Goal: Task Accomplishment & Management: Complete application form

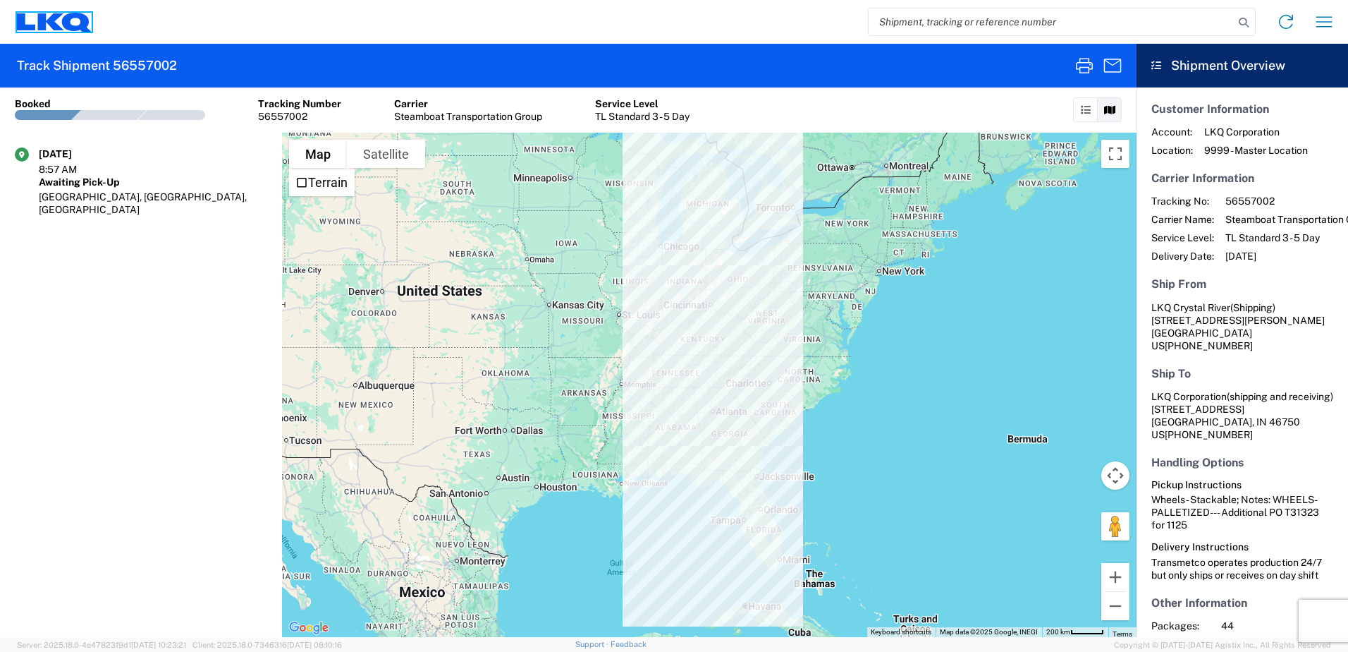
click at [54, 23] on icon at bounding box center [50, 21] width 26 height 17
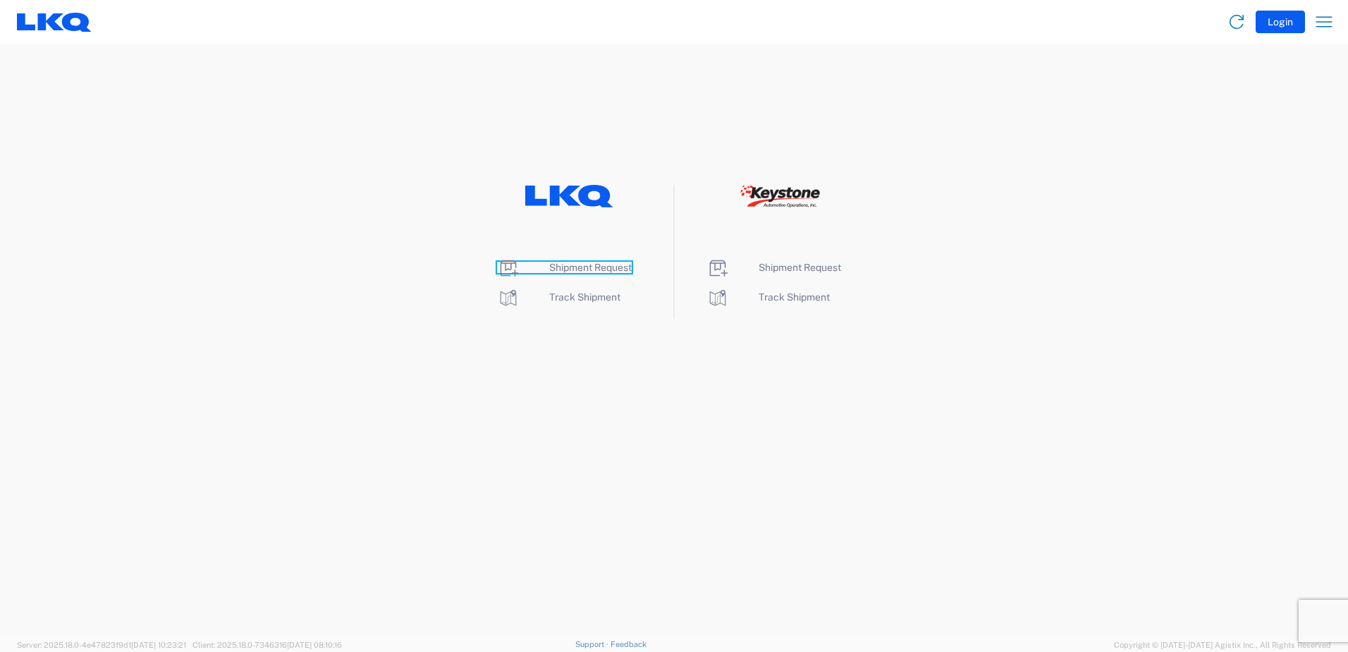
click at [582, 267] on span "Shipment Request" at bounding box center [590, 267] width 83 height 11
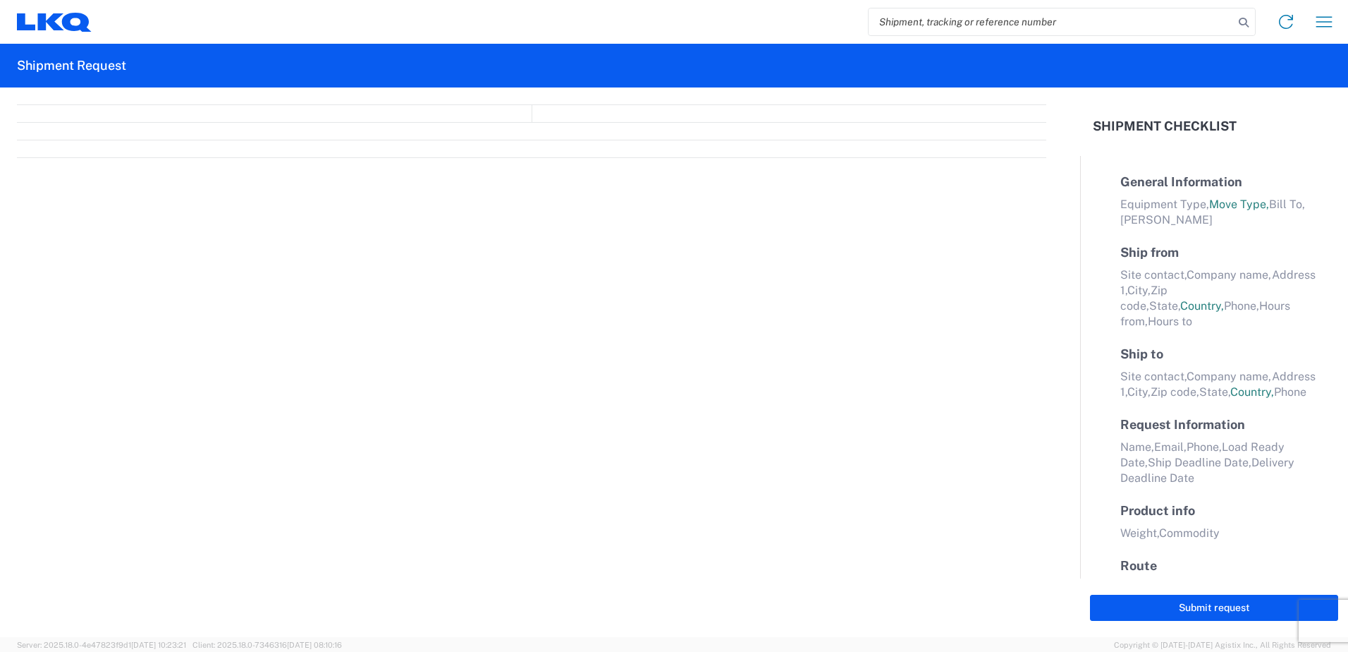
select select "FULL"
select select "LBS"
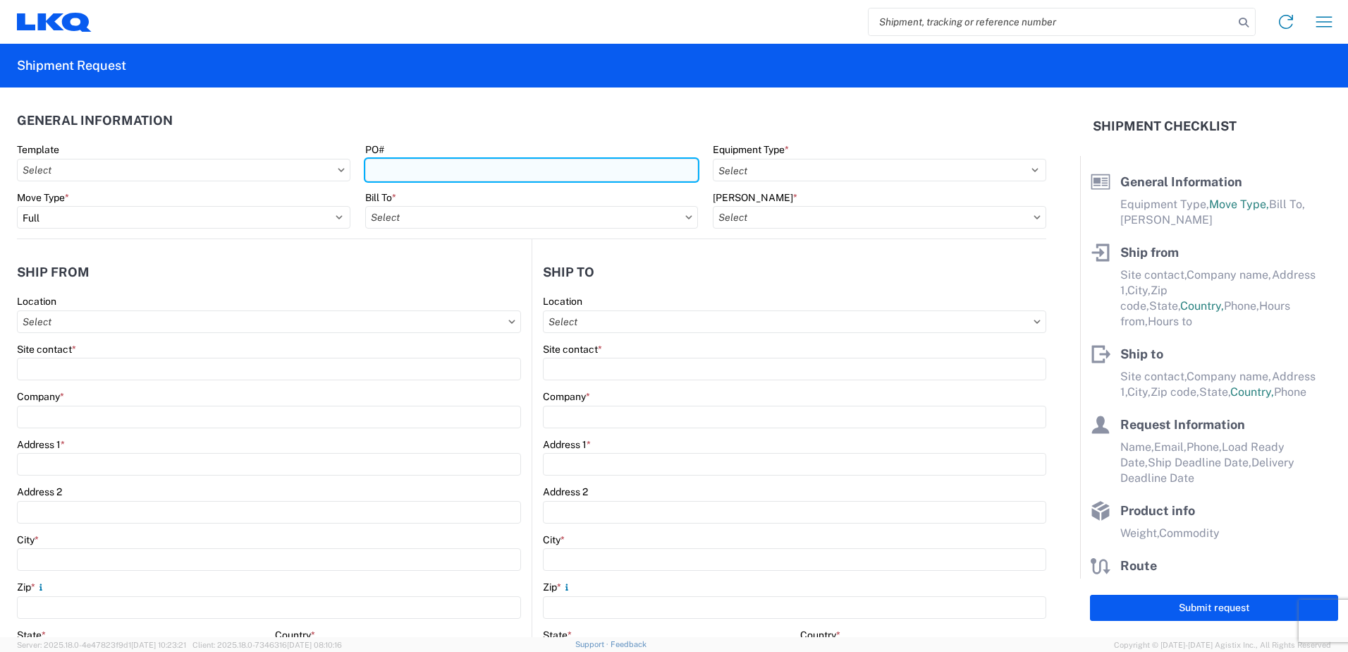
click at [463, 171] on input "PO#" at bounding box center [532, 170] width 334 height 23
click at [511, 176] on input "PO#" at bounding box center [532, 170] width 334 height 23
type input "t"
type input "T31373"
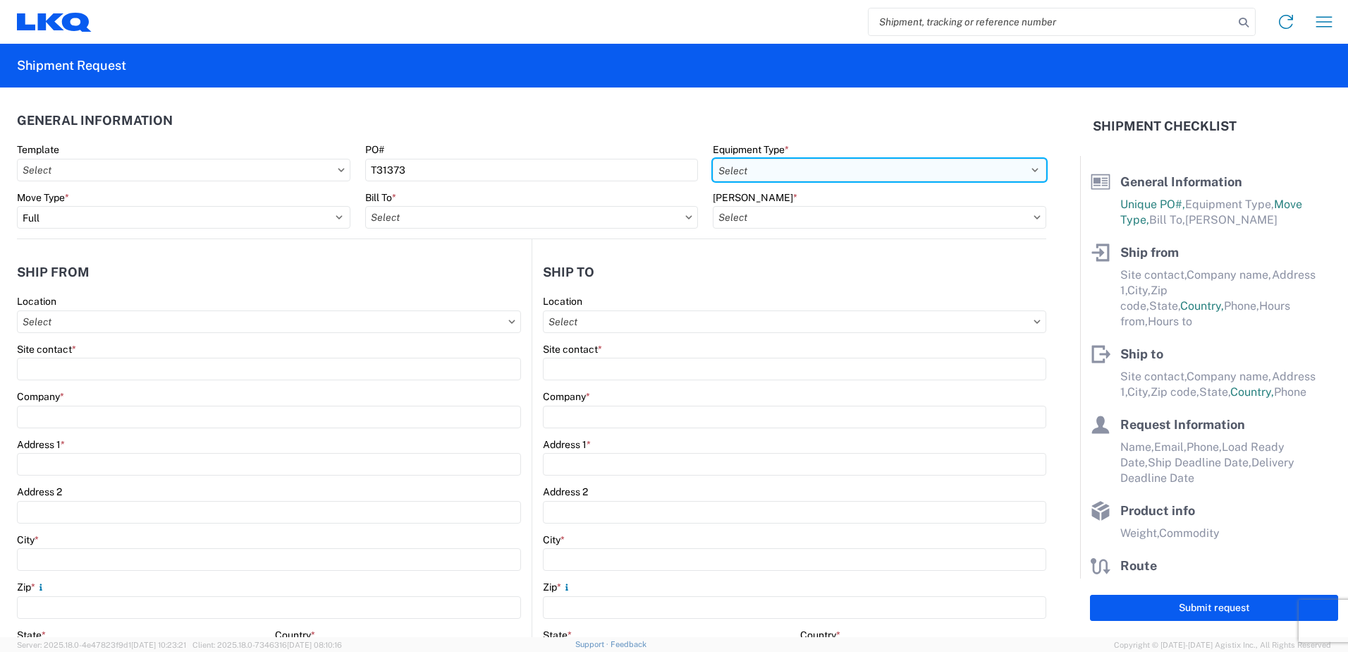
click at [802, 166] on select "Select 53’ Dry Van Flatbed Dropdeck (van) Lowboy (flatbed) Rail" at bounding box center [880, 170] width 334 height 23
select select "STDV"
click at [713, 159] on select "Select 53’ Dry Van Flatbed Dropdeck (van) Lowboy (flatbed) Rail" at bounding box center [880, 170] width 334 height 23
click at [446, 217] on input "Bill To *" at bounding box center [532, 217] width 334 height 23
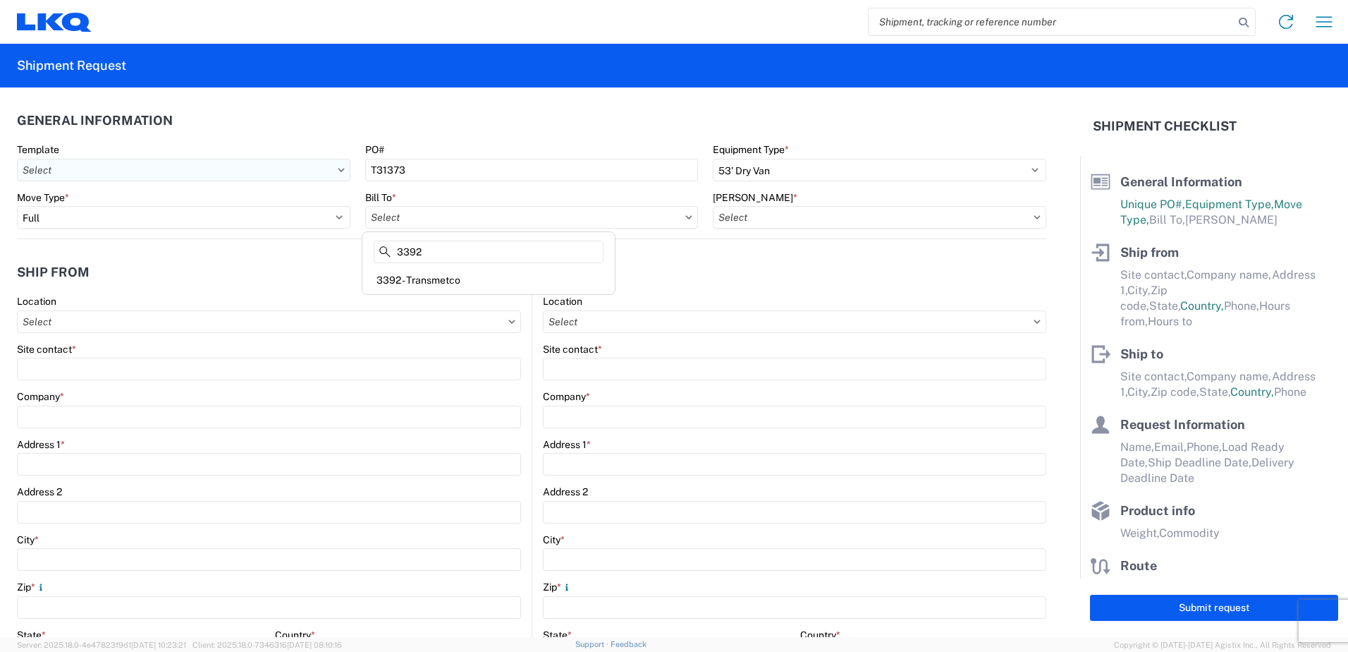
type input "3392"
click at [80, 163] on input "Template" at bounding box center [184, 170] width 334 height 23
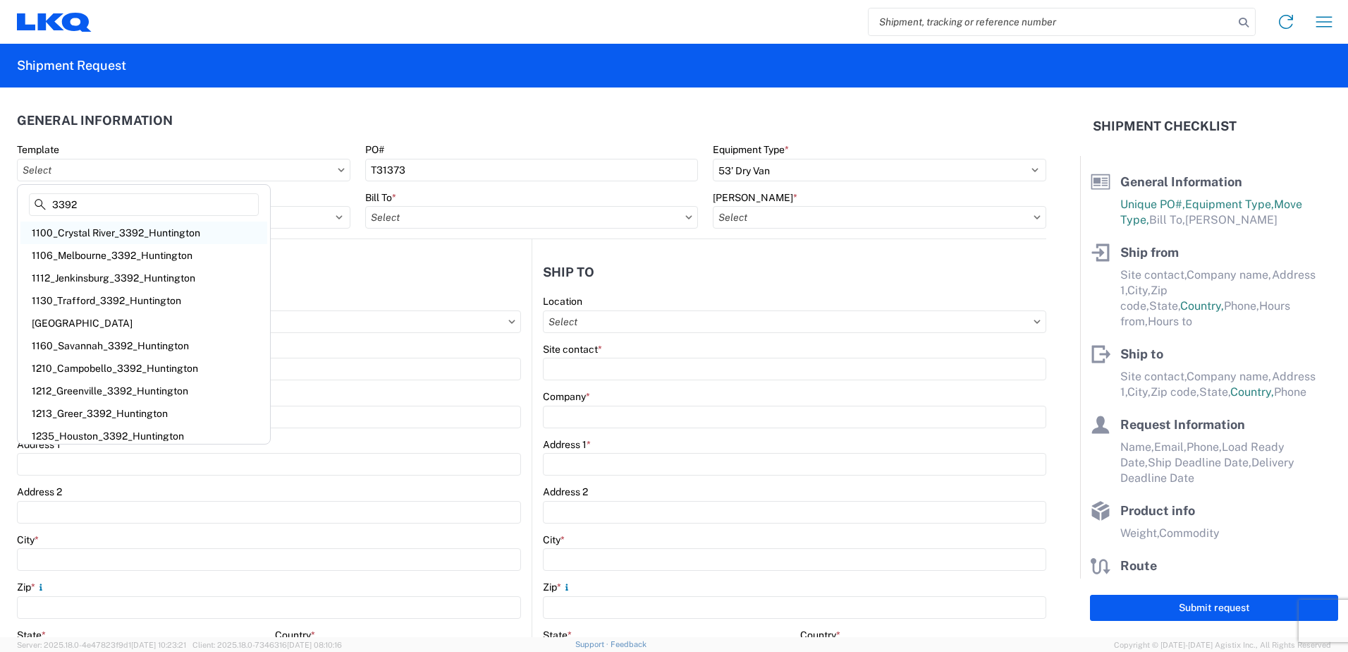
type input "3392"
click at [154, 228] on div "1100_Crystal River_3392_Huntington" at bounding box center [143, 232] width 247 height 23
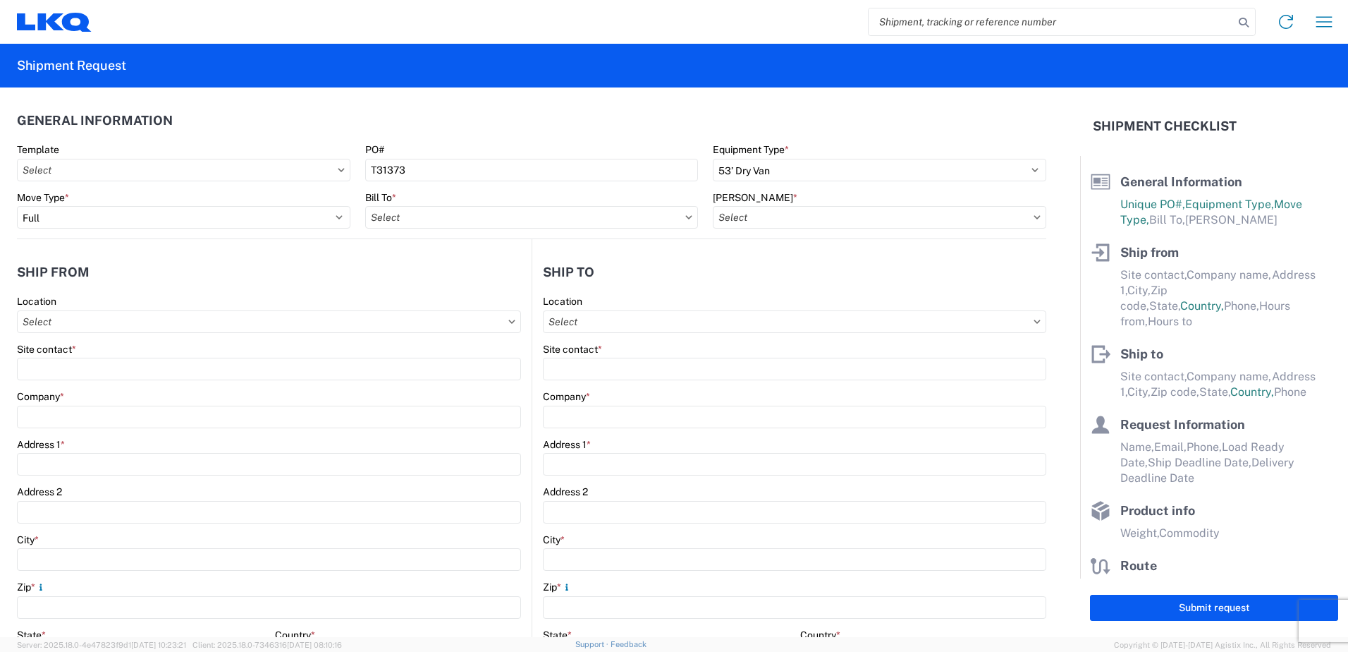
type input "1100_Crystal River_3392_Huntington"
click at [437, 219] on input "Bill To *" at bounding box center [532, 217] width 334 height 23
type input "3392"
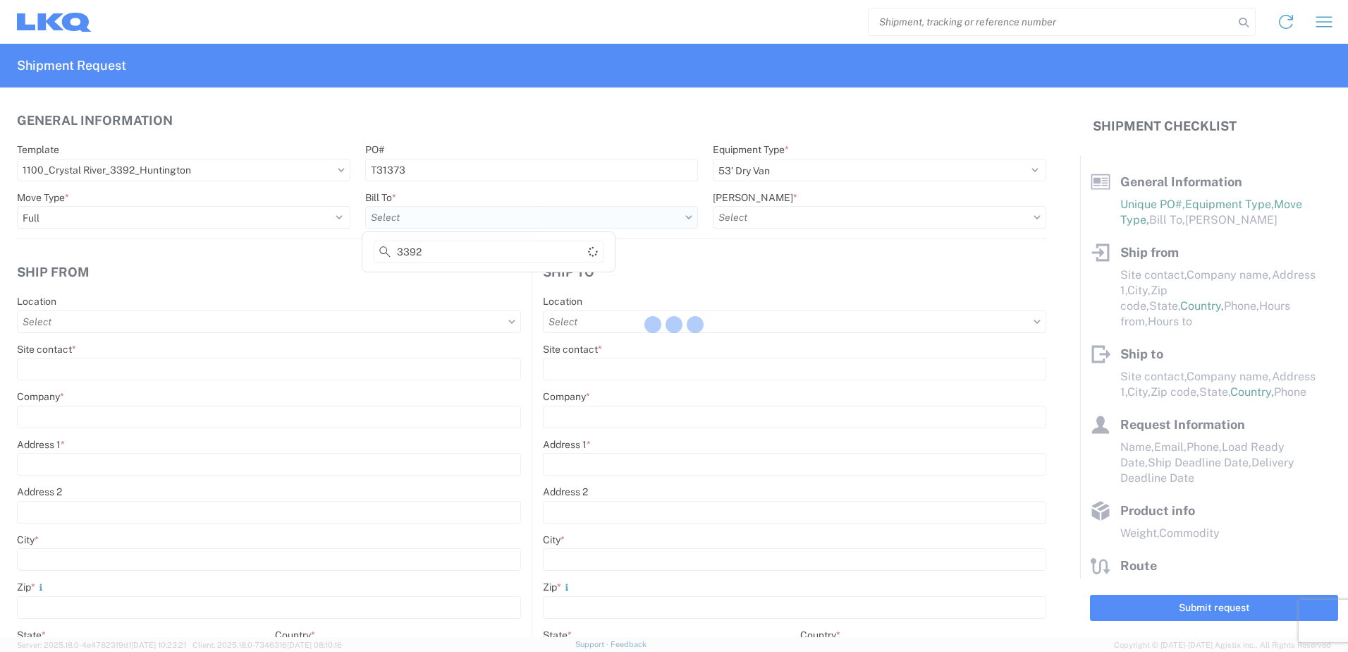
select select
type input "Shipping"
type input "LKQ Crystal River"
type input "[STREET_ADDRESS][PERSON_NAME]"
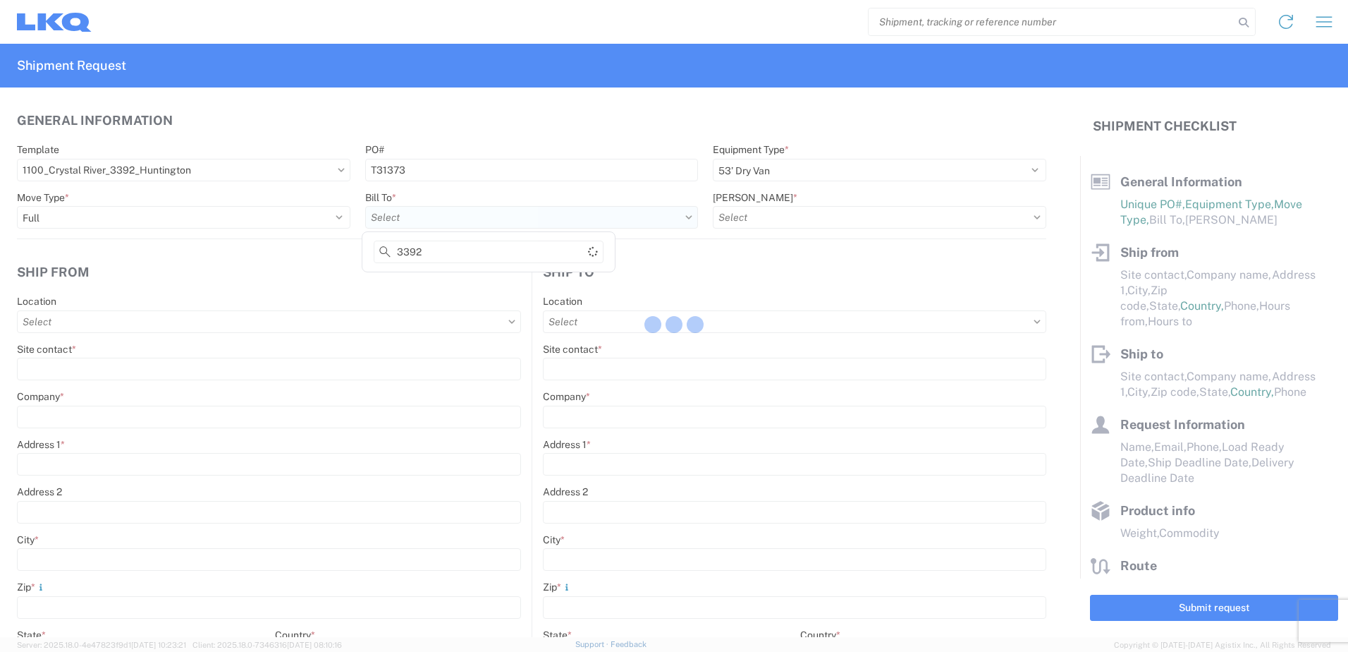
type input "Crystal River"
type input "34429"
type input "Receiving"
type input "Transmetco"
type input "[STREET_ADDRESS]"
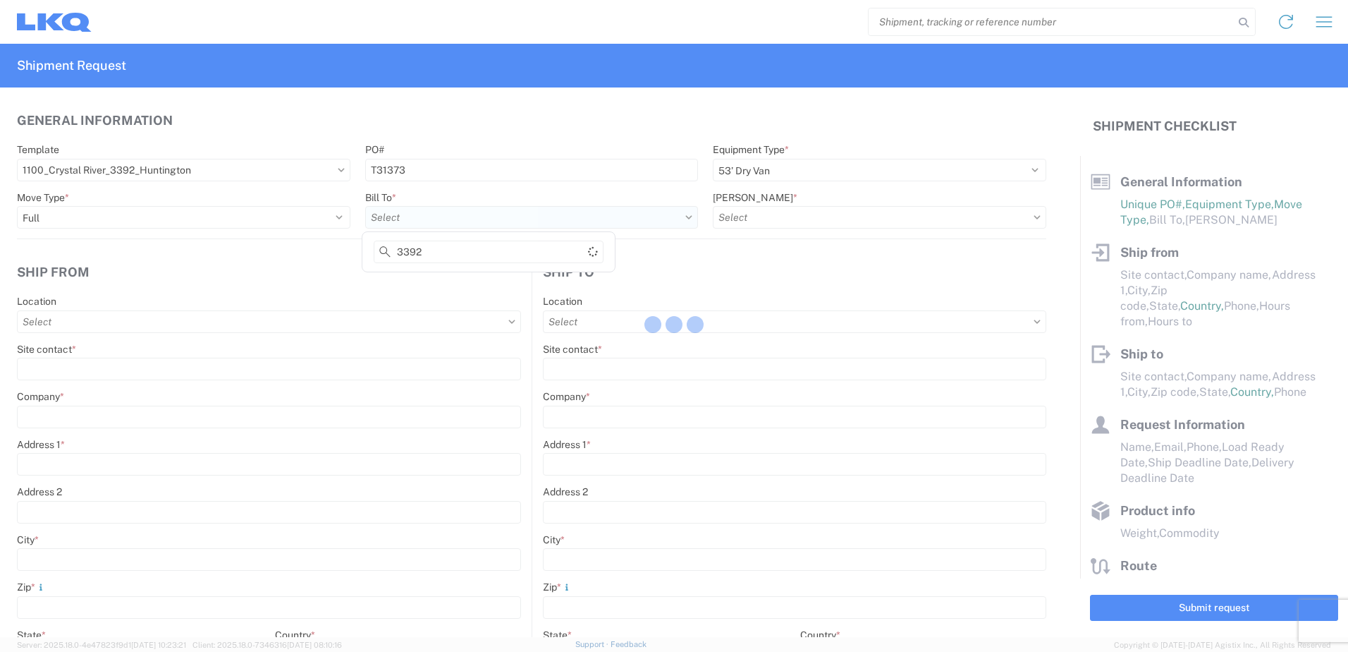
type input "Huntington"
type input "46750"
type input "[DATE]"
type textarea "Transmetco operates production 24/7 but only ships or receives on day shift"
type input "42000"
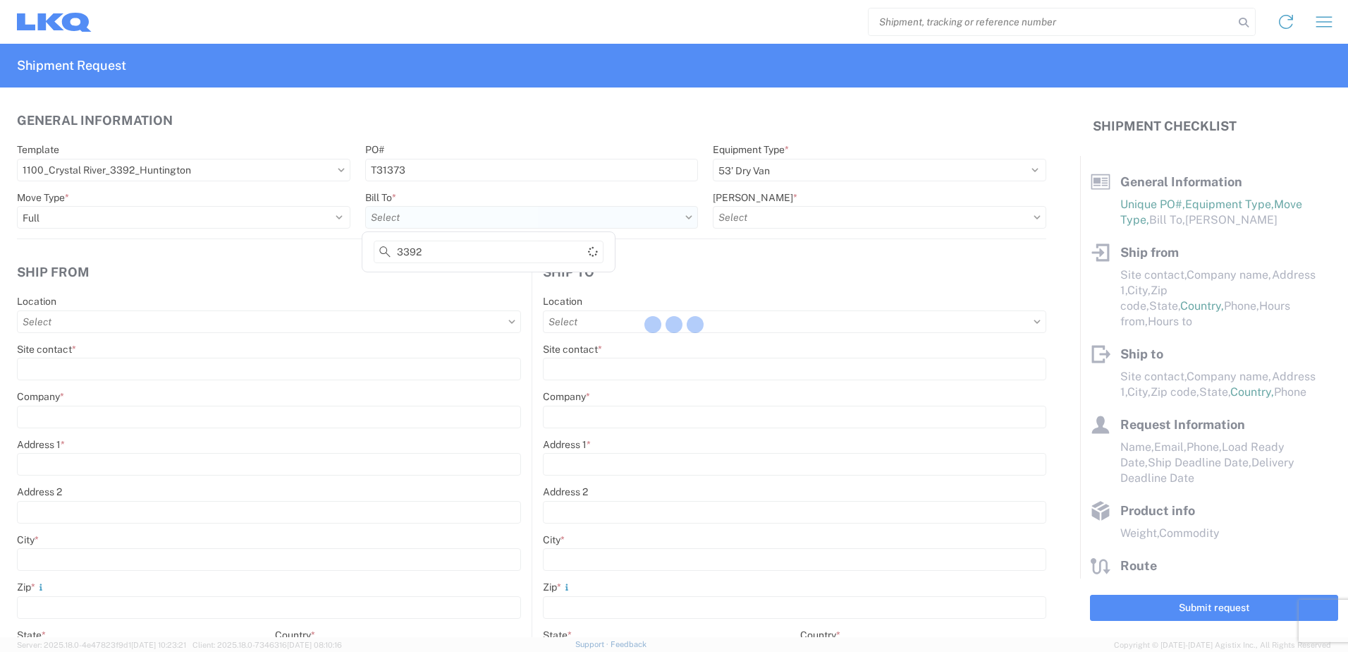
type input "Wheels"
type input "1"
type input "12"
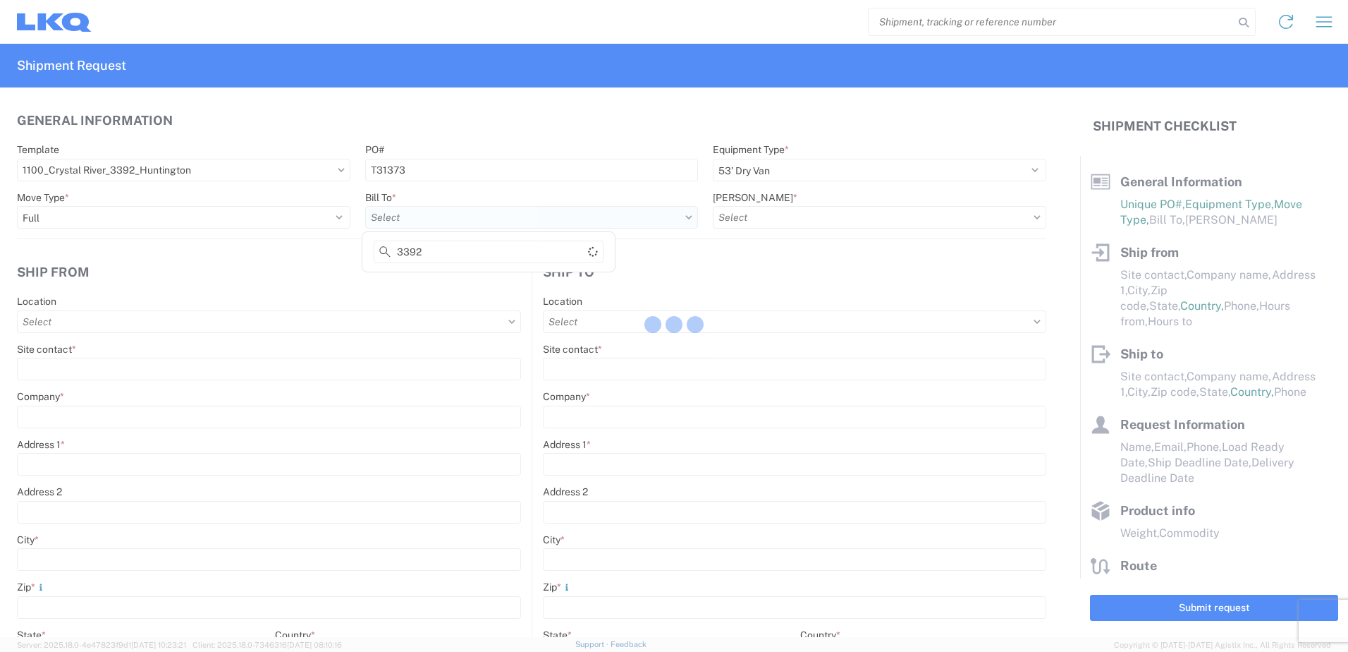
select select "IN"
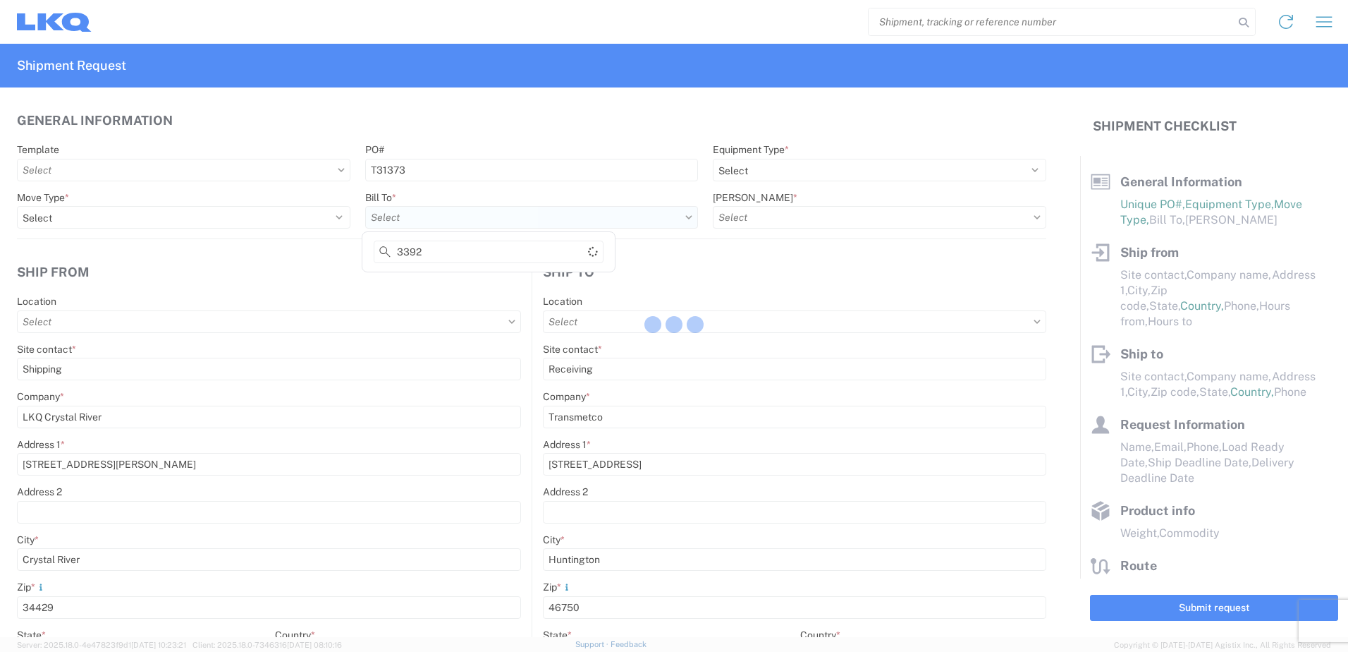
select select "US"
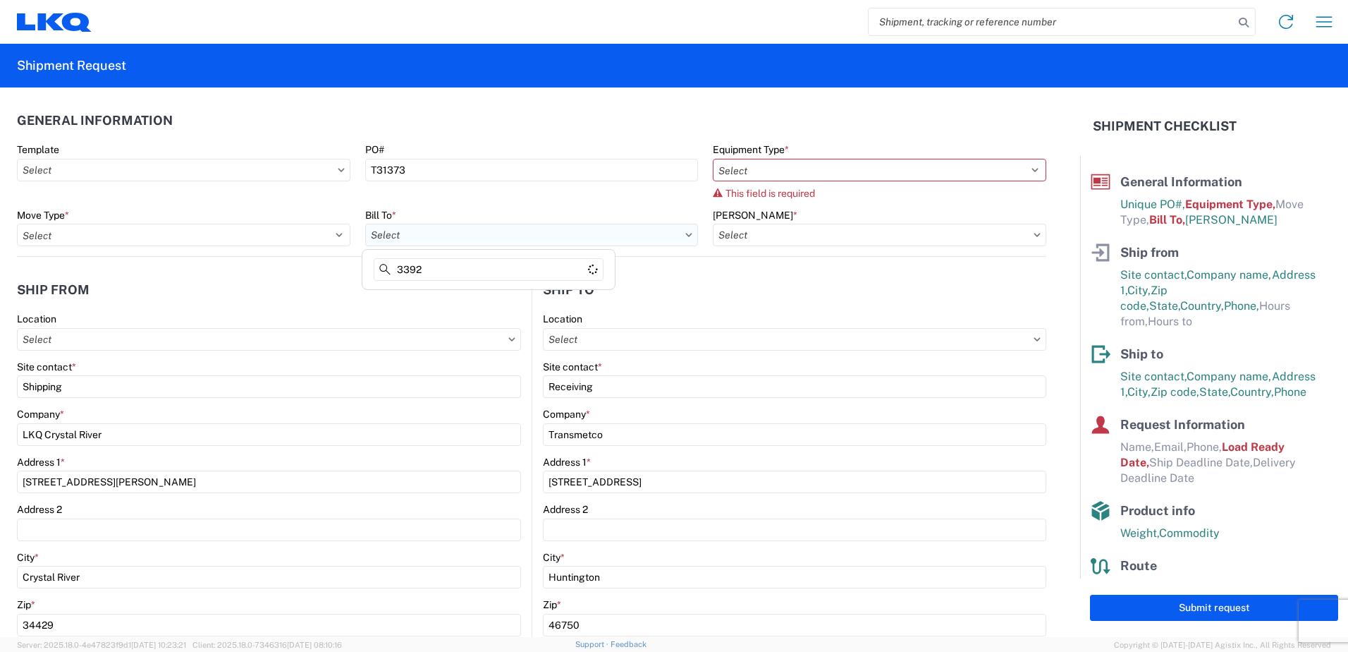
type input "1100 - LKQ Crystal River"
type input "3392 - Transmetco"
type input "3392-3015-50180-0000 - 3392 Freight In - Wheel Cores"
type input "3392"
drag, startPoint x: 447, startPoint y: 295, endPoint x: 460, endPoint y: 288, distance: 15.5
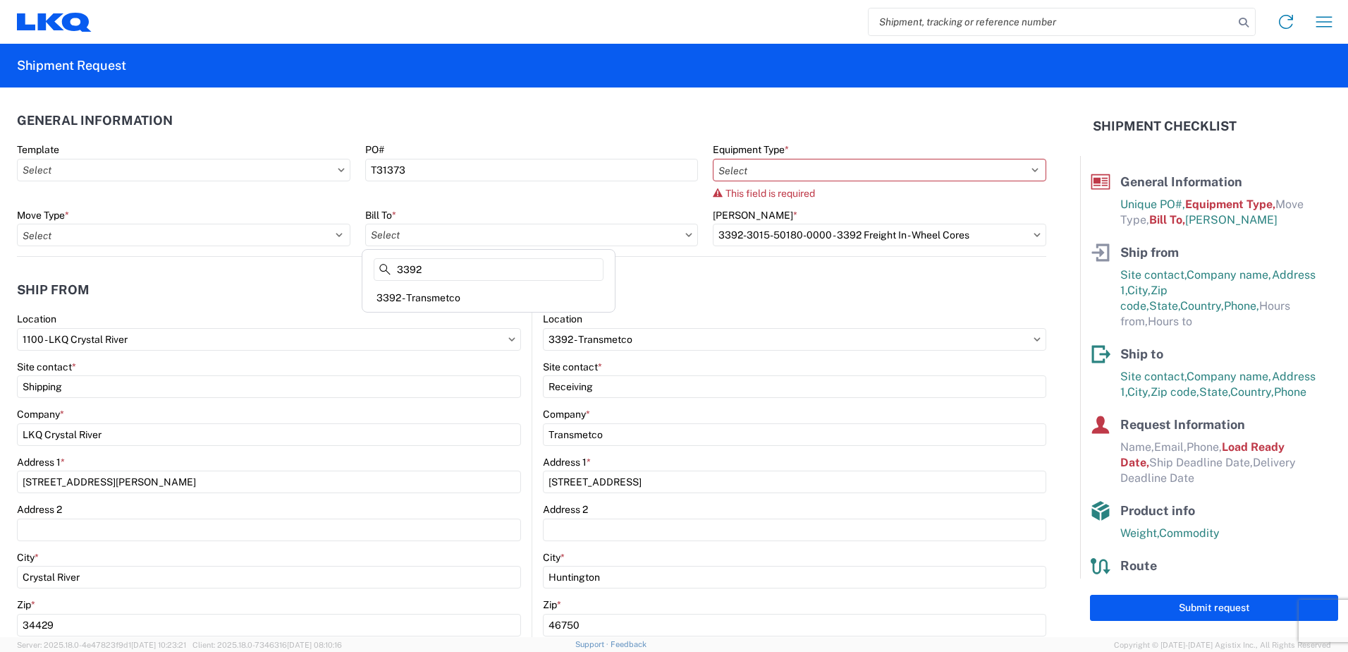
click at [446, 295] on div "3392 - Transmetco" at bounding box center [488, 297] width 247 height 23
type input "3392 - Transmetco"
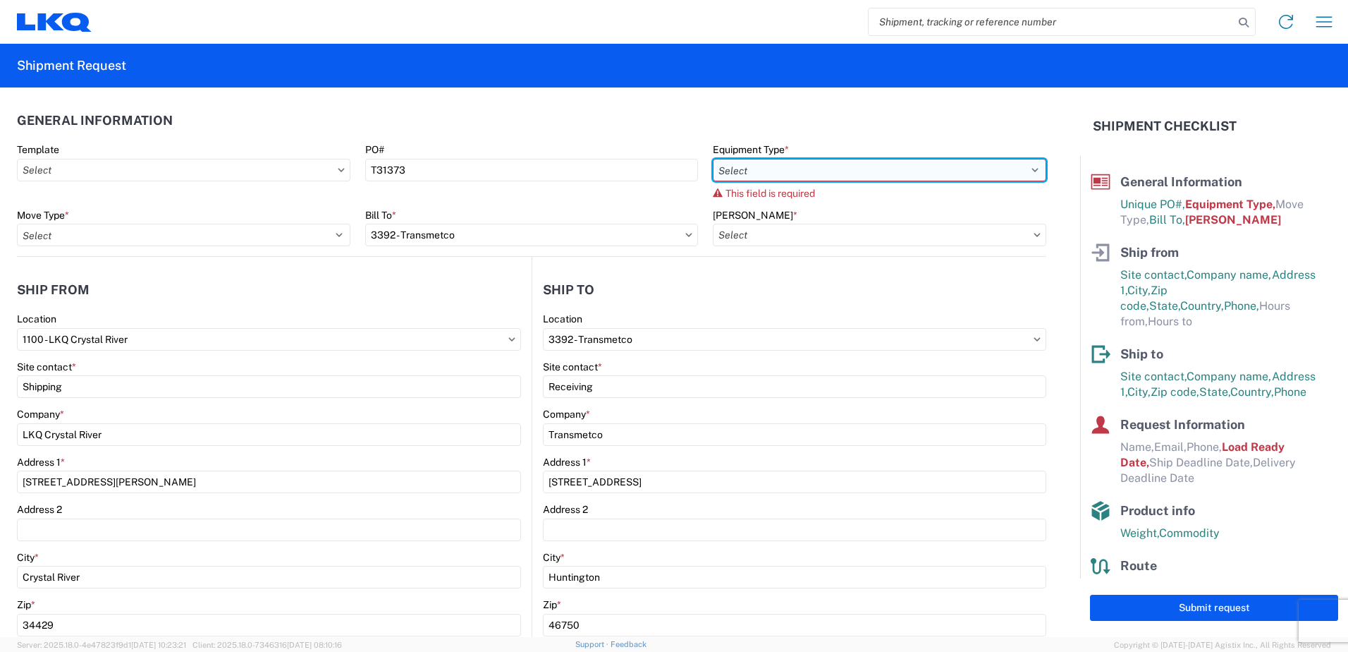
click at [759, 164] on select "Select 53’ Dry Van Flatbed Dropdeck (van) Lowboy (flatbed) Rail" at bounding box center [880, 170] width 334 height 23
select select "STDV"
click at [713, 159] on select "Select 53’ Dry Van Flatbed Dropdeck (van) Lowboy (flatbed) Rail" at bounding box center [880, 170] width 334 height 23
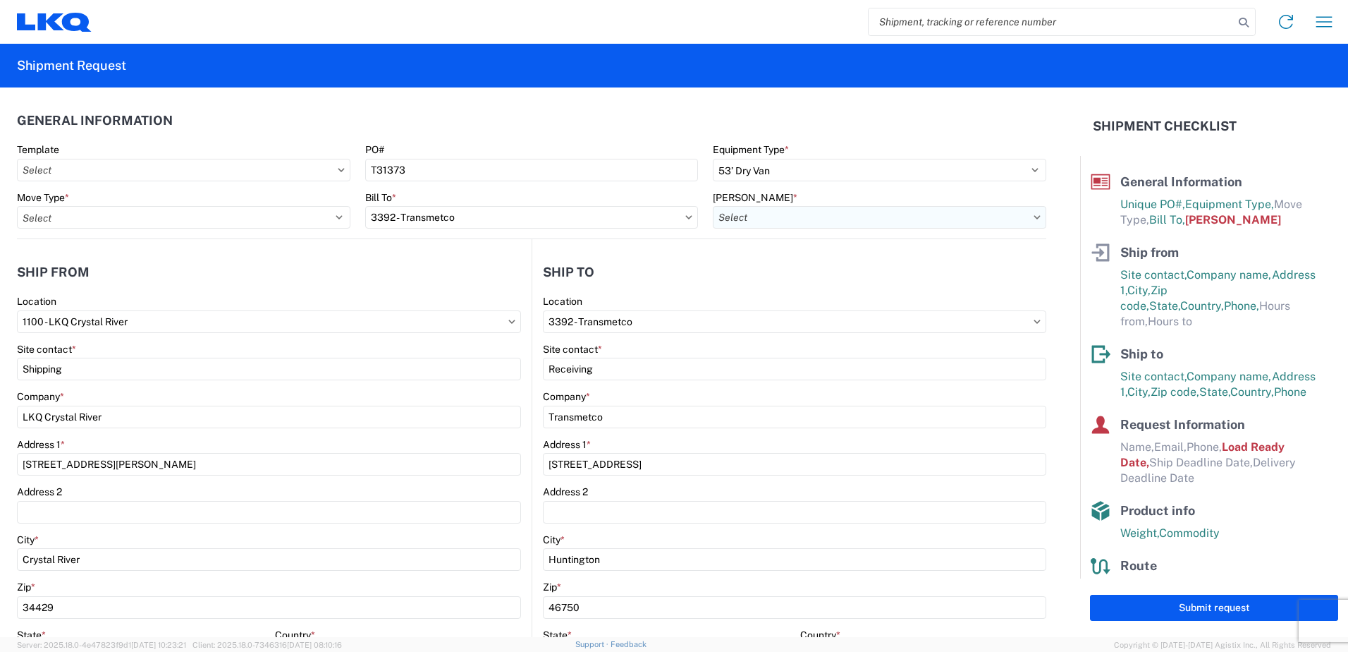
click at [758, 219] on input "[PERSON_NAME] *" at bounding box center [880, 217] width 334 height 23
click at [774, 283] on div "3392-3015-50180-0000 - 3392 Freight In - Wheel Cores" at bounding box center [840, 280] width 262 height 23
type input "3392-3015-50180-0000 - 3392 Freight In - Wheel Cores"
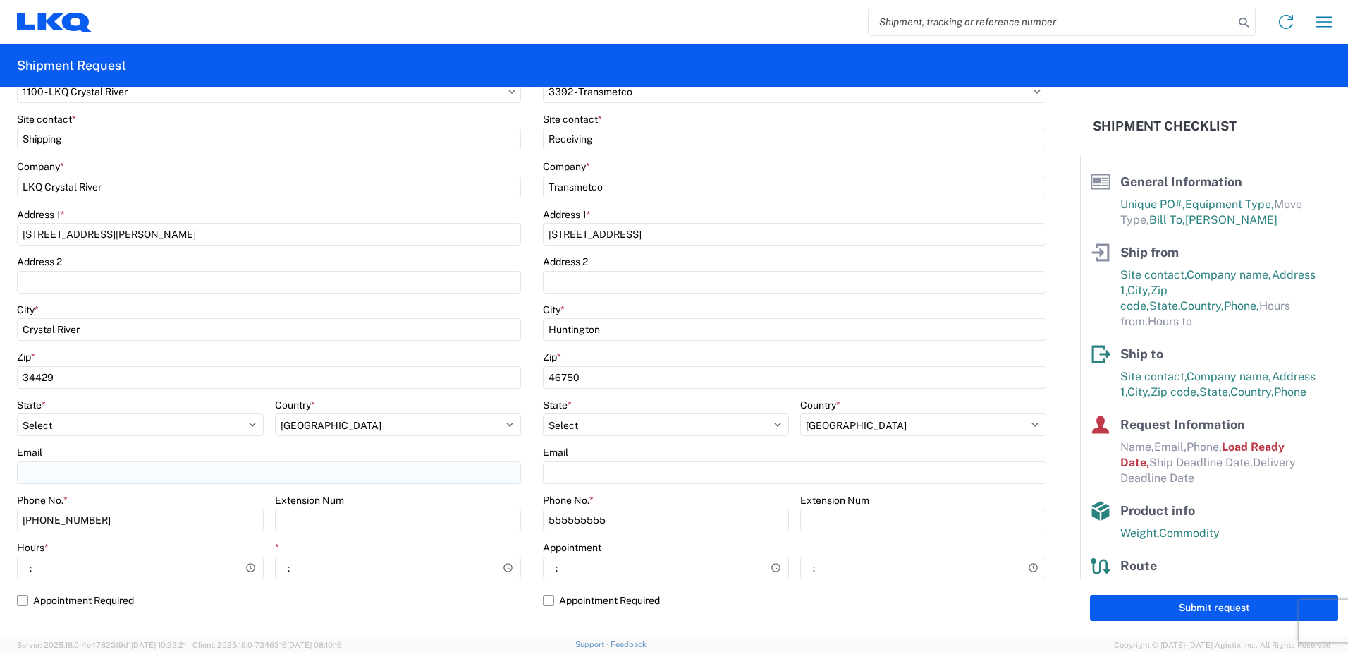
scroll to position [282, 0]
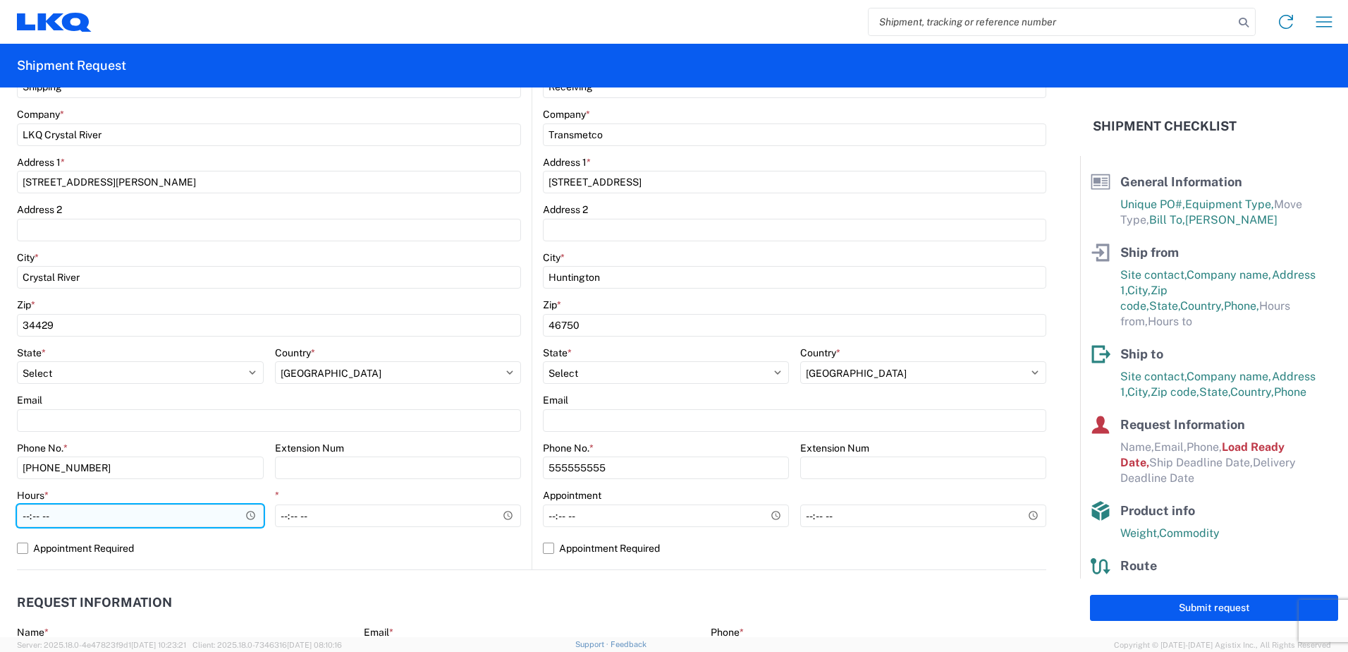
click at [33, 514] on input "Hours *" at bounding box center [140, 515] width 247 height 23
type input "10:00"
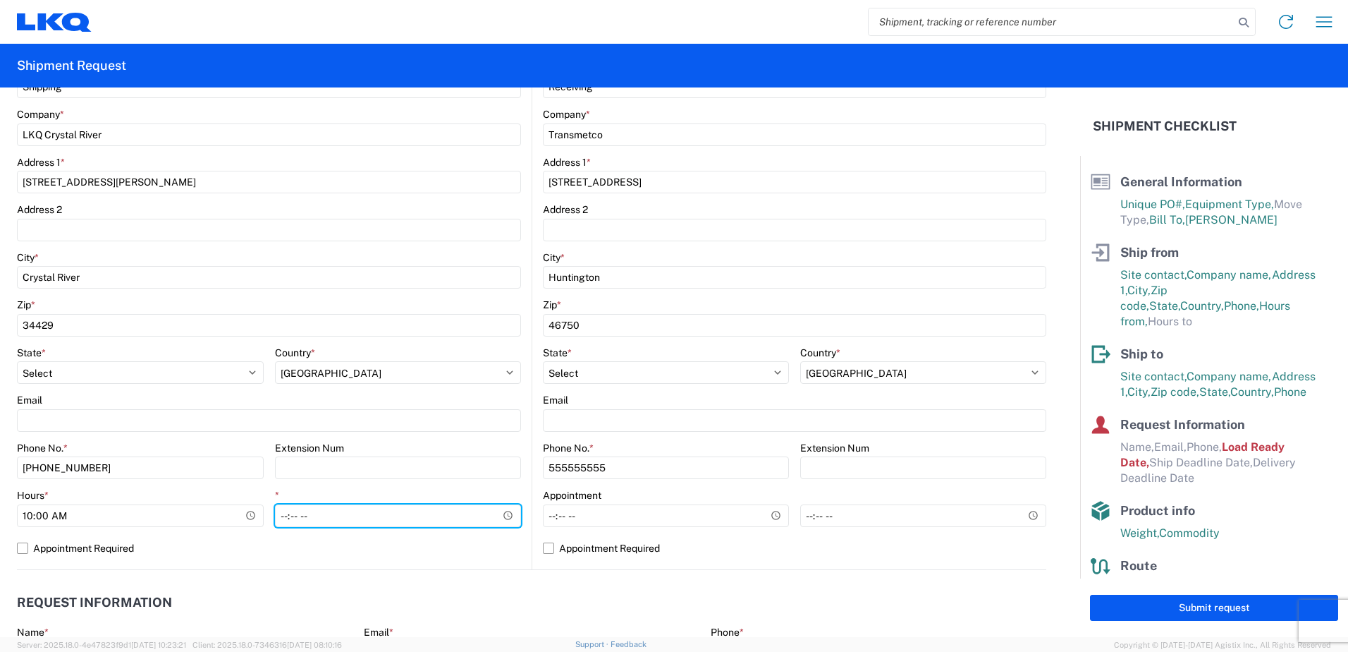
type input "15:00"
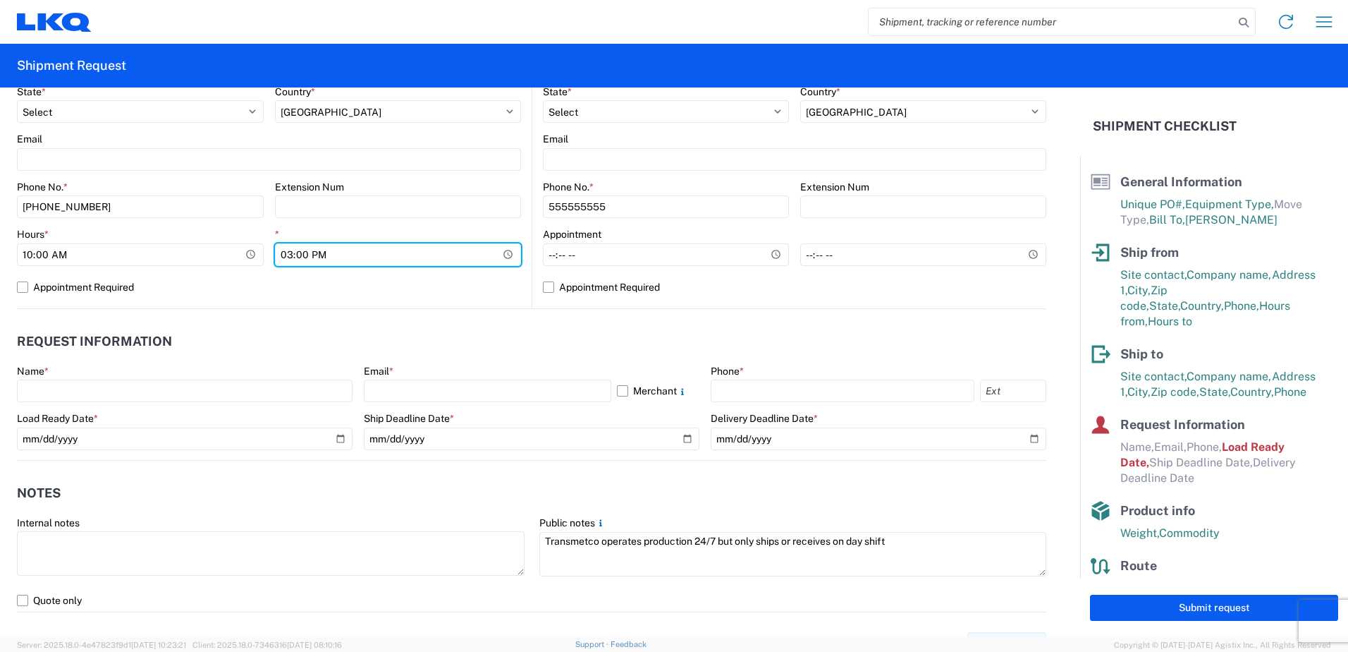
scroll to position [564, 0]
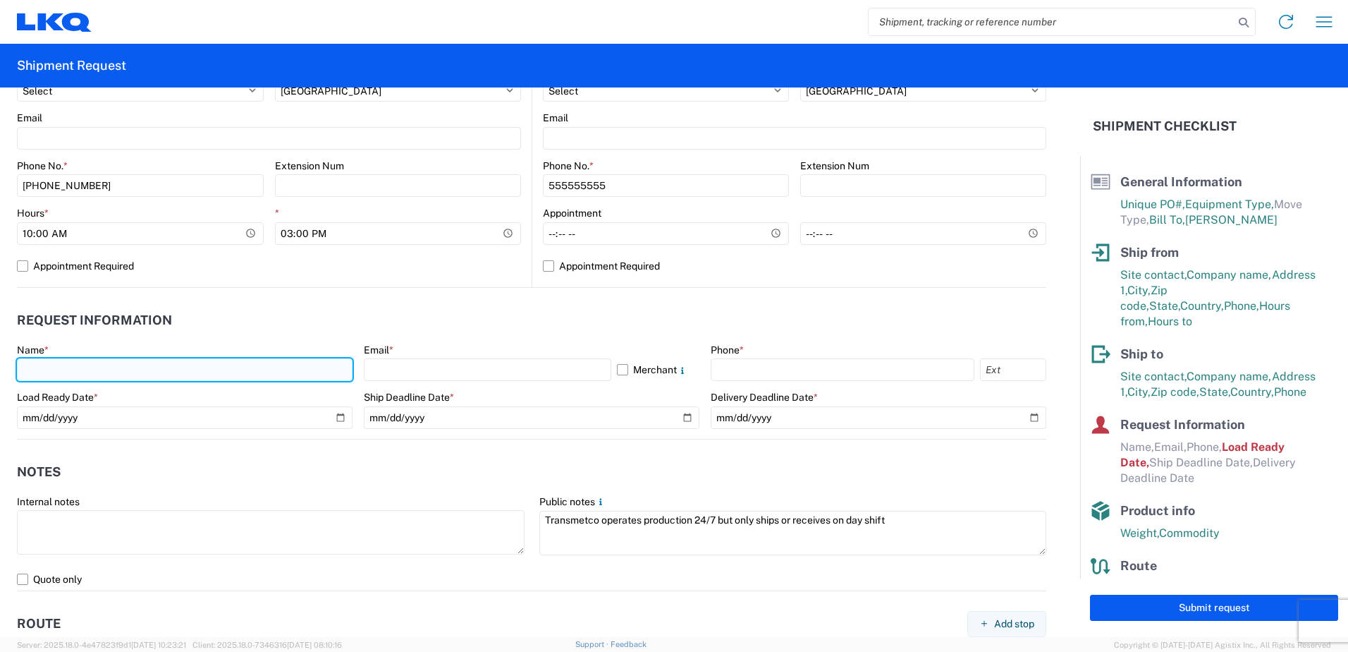
click at [166, 361] on input "text" at bounding box center [185, 369] width 336 height 23
type input "[PERSON_NAME]"
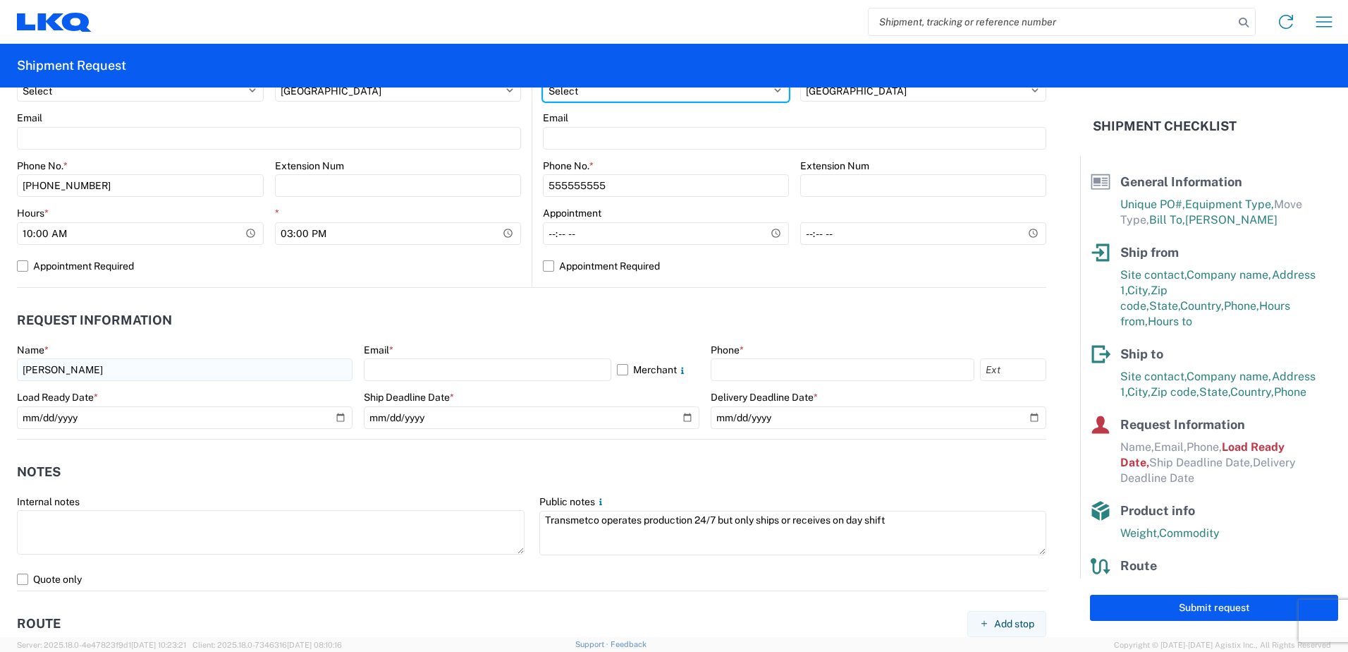
select select "FL"
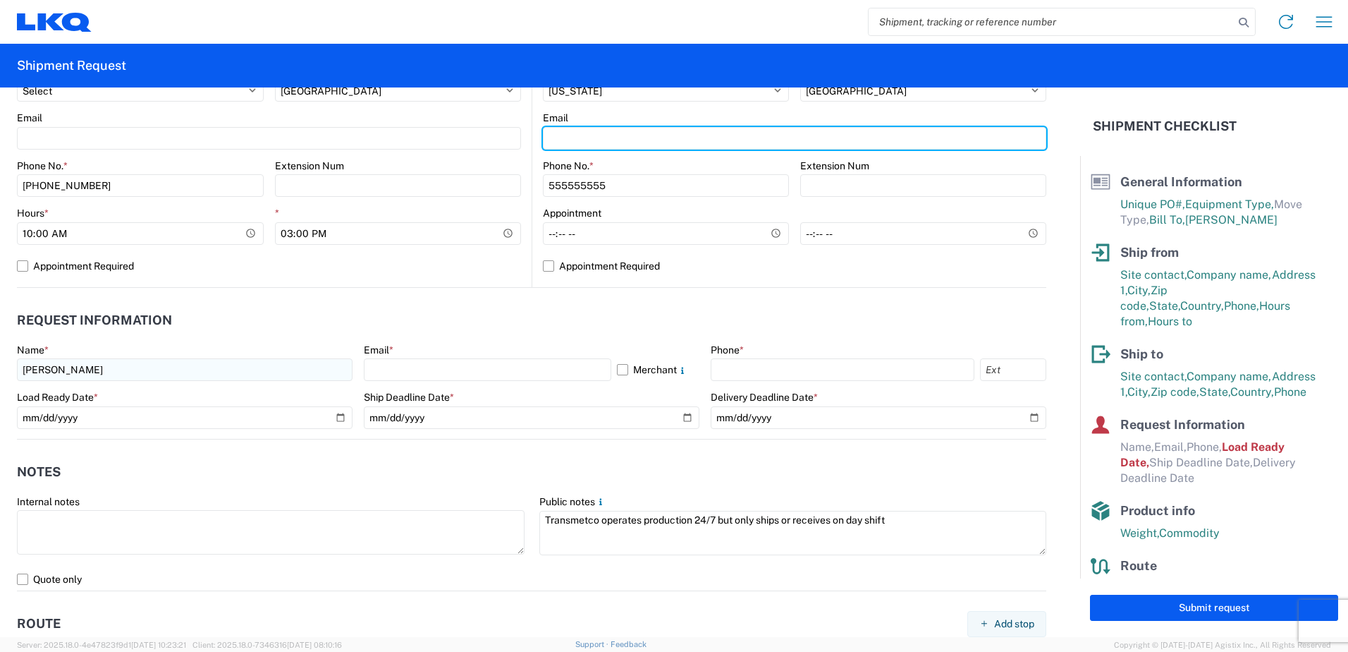
type input "[EMAIL_ADDRESS][DOMAIN_NAME]"
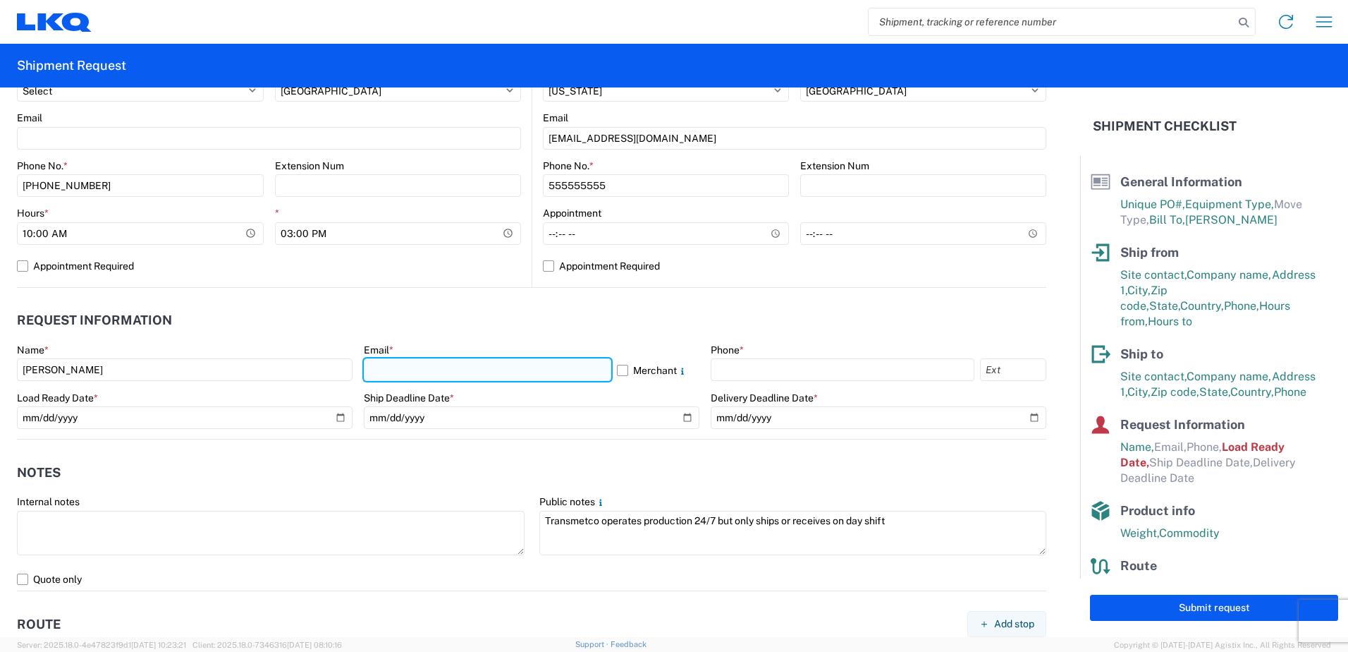
click at [429, 367] on input "text" at bounding box center [488, 369] width 248 height 23
type input "[EMAIL_ADDRESS][DOMAIN_NAME]"
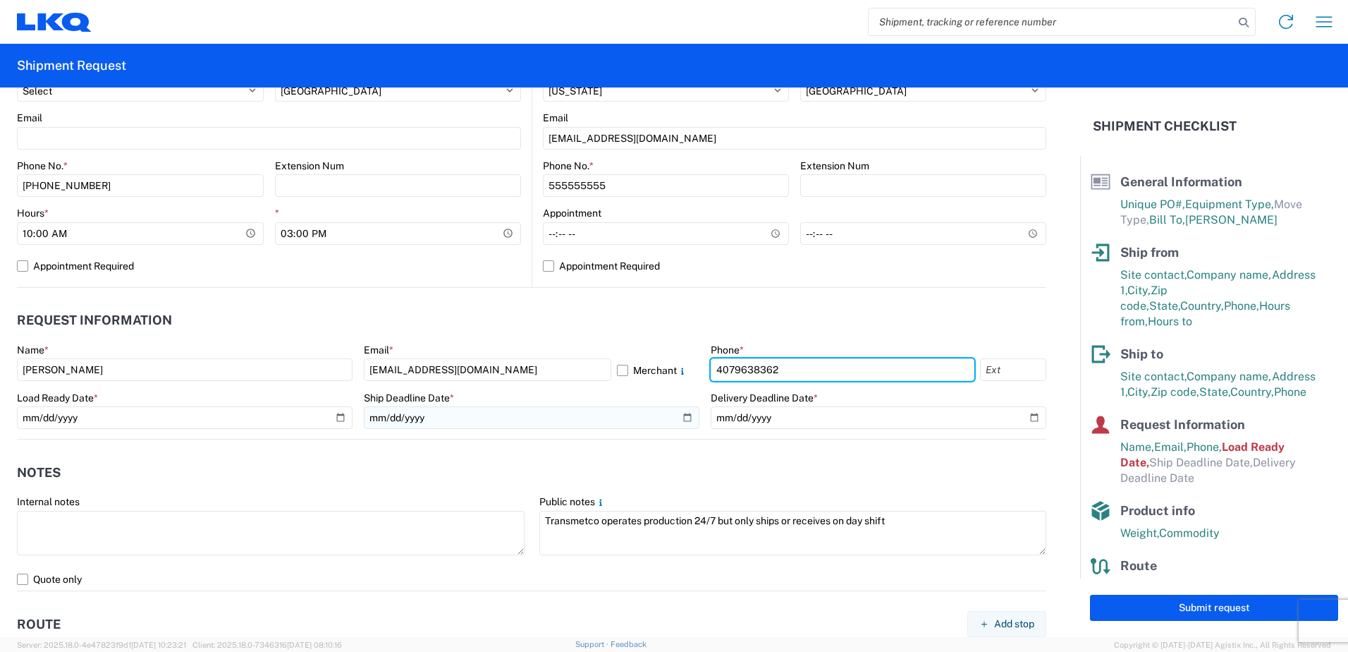
drag, startPoint x: 812, startPoint y: 374, endPoint x: 527, endPoint y: 420, distance: 287.9
click at [527, 420] on div "Name * [PERSON_NAME] Email * [EMAIL_ADDRESS][DOMAIN_NAME] Merchant Phone * [PHO…" at bounding box center [532, 390] width 1030 height 95
type input "4074320307"
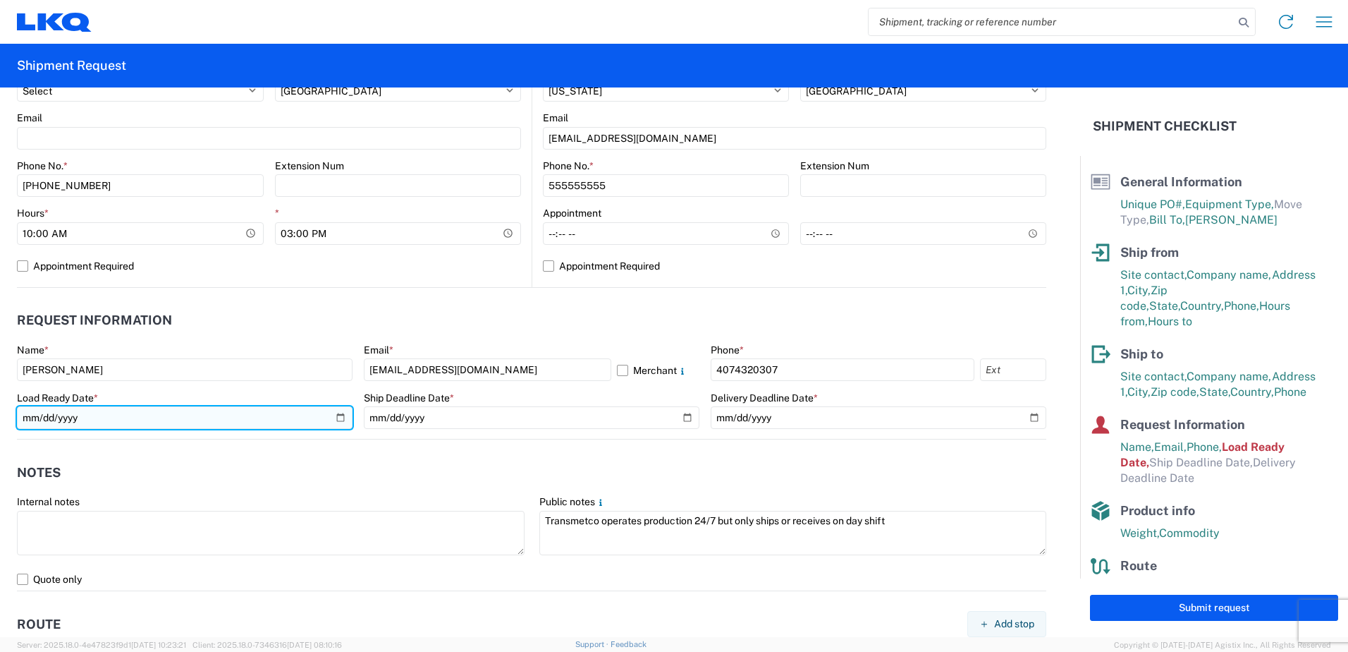
click at [340, 418] on input "[DATE]" at bounding box center [185, 417] width 336 height 23
type input "[DATE]"
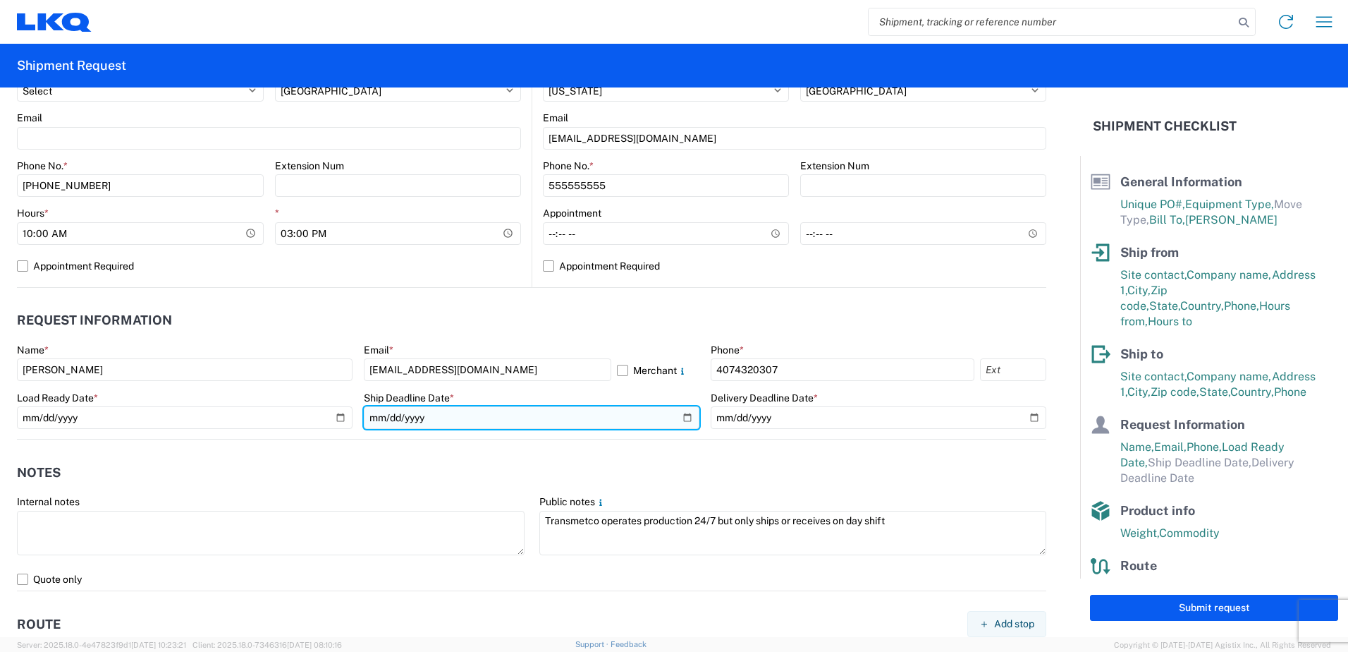
click at [669, 420] on input "date" at bounding box center [532, 417] width 336 height 23
click at [677, 422] on input "date" at bounding box center [532, 417] width 336 height 23
type input "[DATE]"
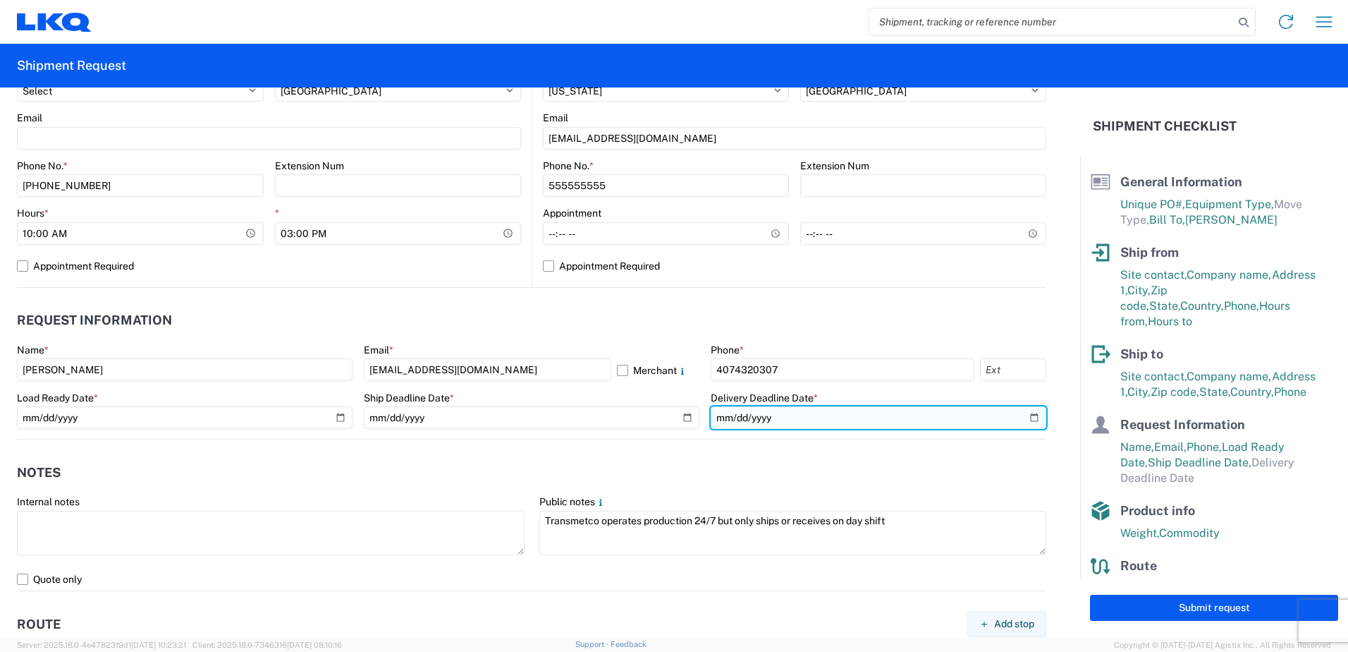
click at [1029, 413] on input "date" at bounding box center [879, 417] width 336 height 23
type input "[DATE]"
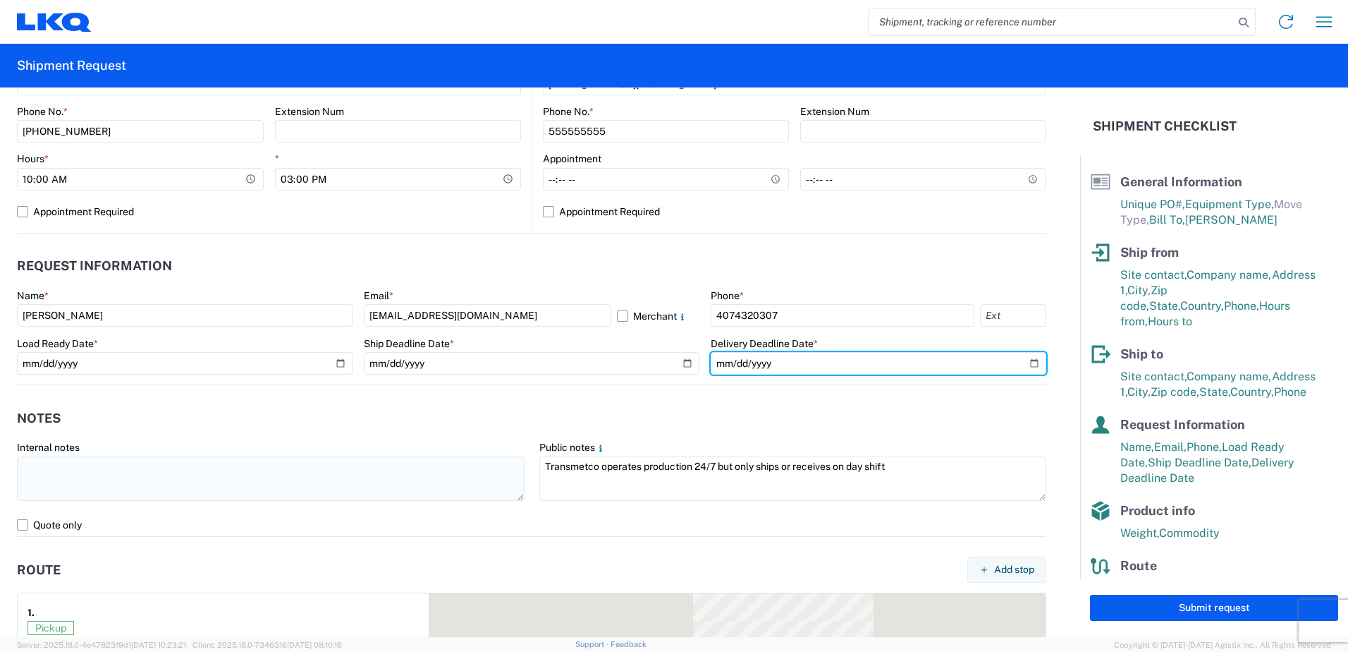
scroll to position [635, 0]
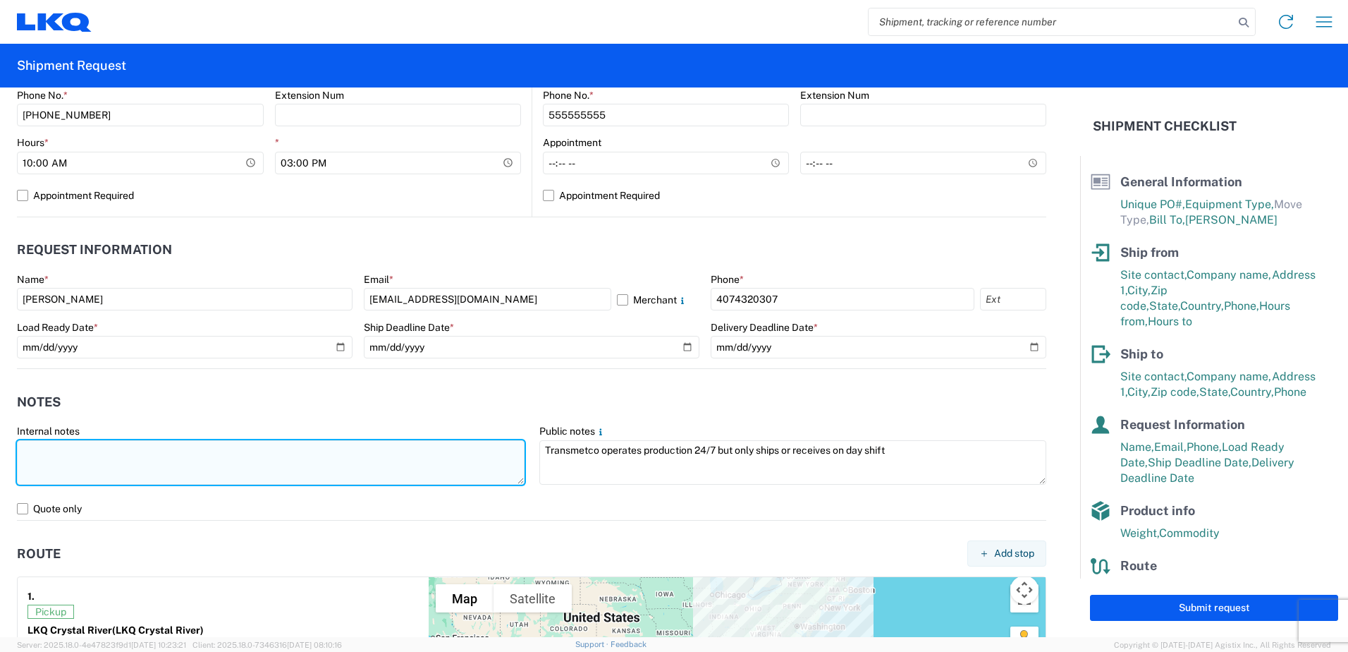
drag, startPoint x: 78, startPoint y: 461, endPoint x: 80, endPoint y: 448, distance: 12.9
click at [78, 458] on textarea at bounding box center [271, 462] width 508 height 44
type textarea "a"
paste textarea "“WHEELS-PALLETIZED"
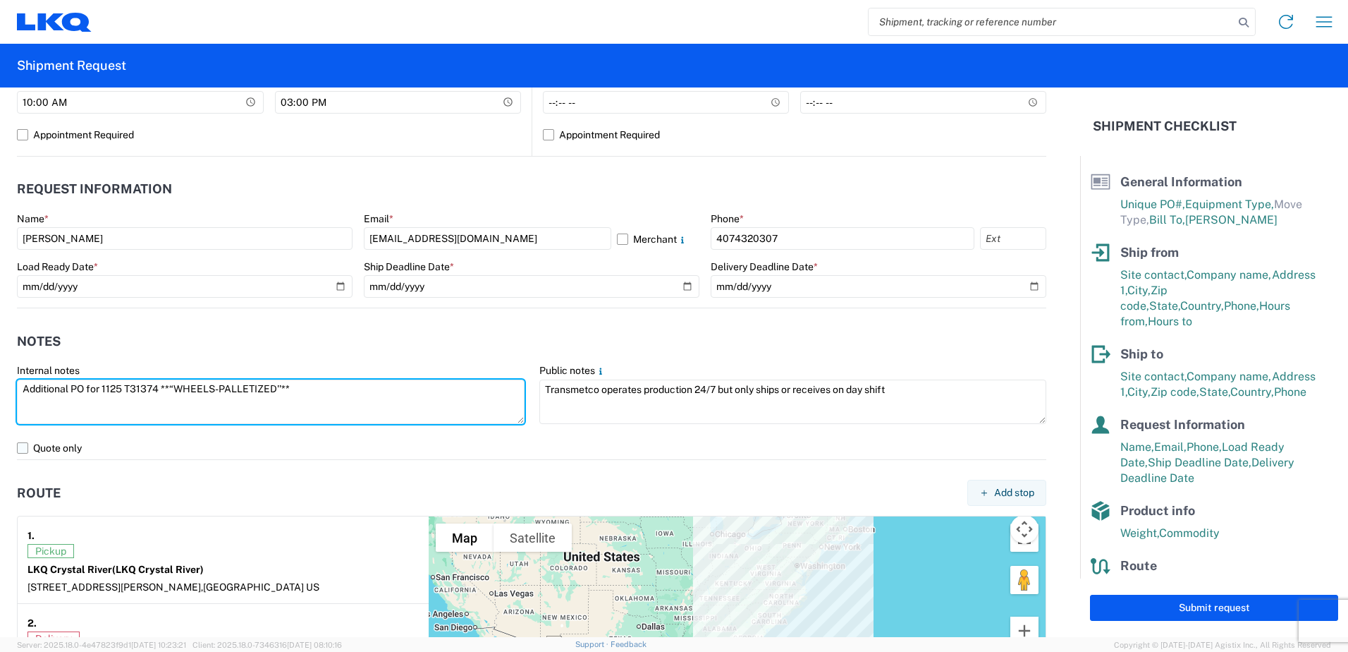
scroll to position [776, 0]
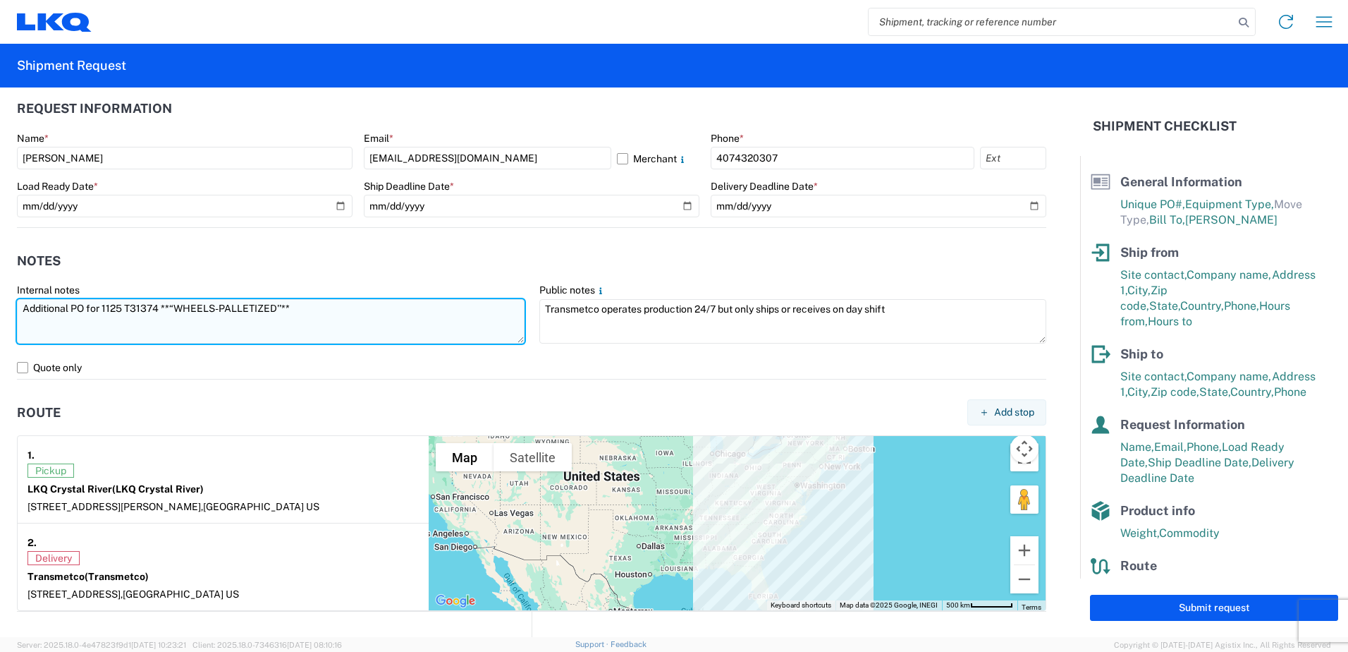
click at [253, 322] on textarea "Additional PO for 1125 T31374 **“WHEELS-PALLETIZED''**" at bounding box center [271, 321] width 508 height 44
click at [253, 320] on textarea "Additional PO for 1125 T31374 **“WHEELS-PALLETIZED''**" at bounding box center [271, 321] width 508 height 44
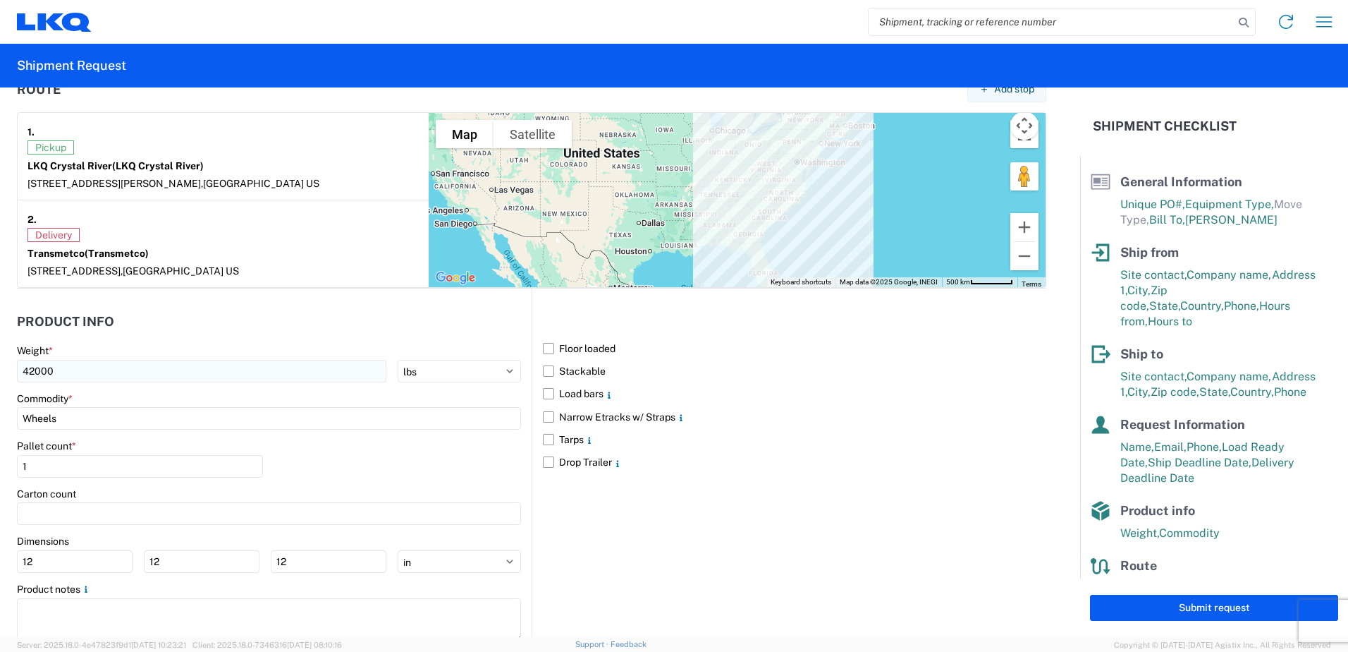
scroll to position [1143, 0]
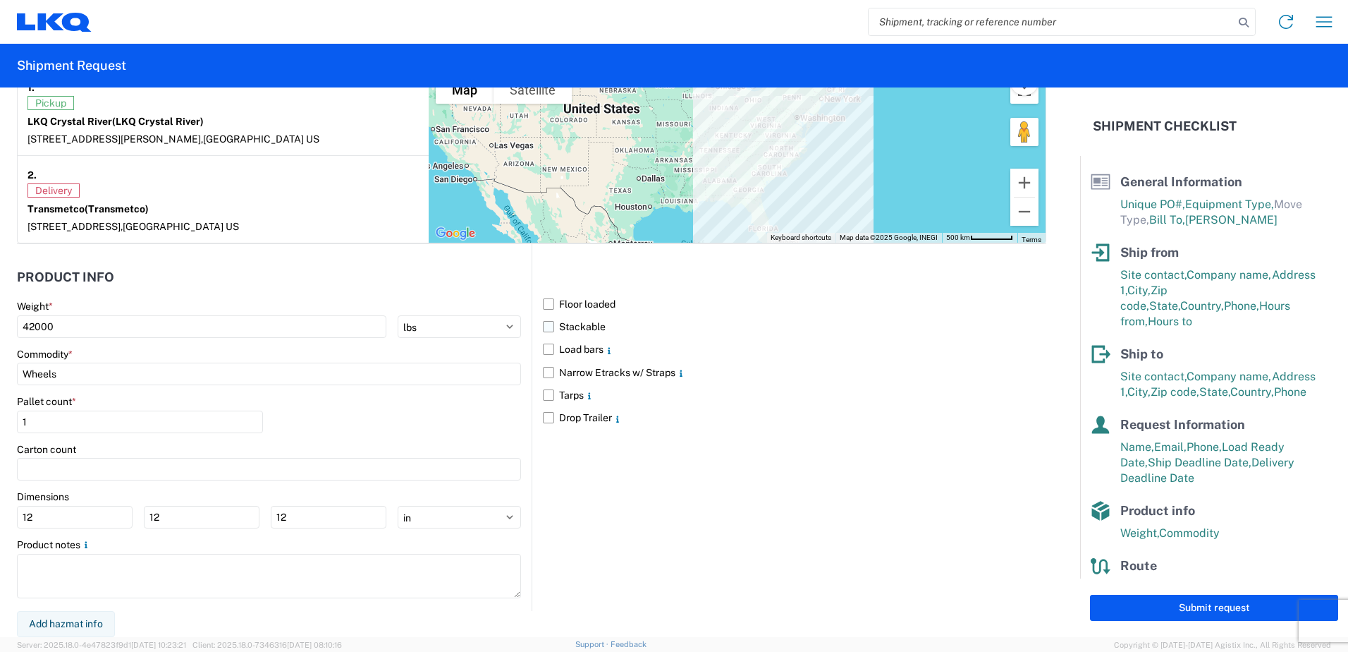
type textarea "Additional PO for 1125 T31374 **“WHEELS-PALLETIZED''**"
click at [546, 326] on label "Stackable" at bounding box center [794, 326] width 503 height 23
click at [0, 0] on input "Stackable" at bounding box center [0, 0] width 0 height 0
click at [118, 422] on input "1" at bounding box center [140, 421] width 246 height 23
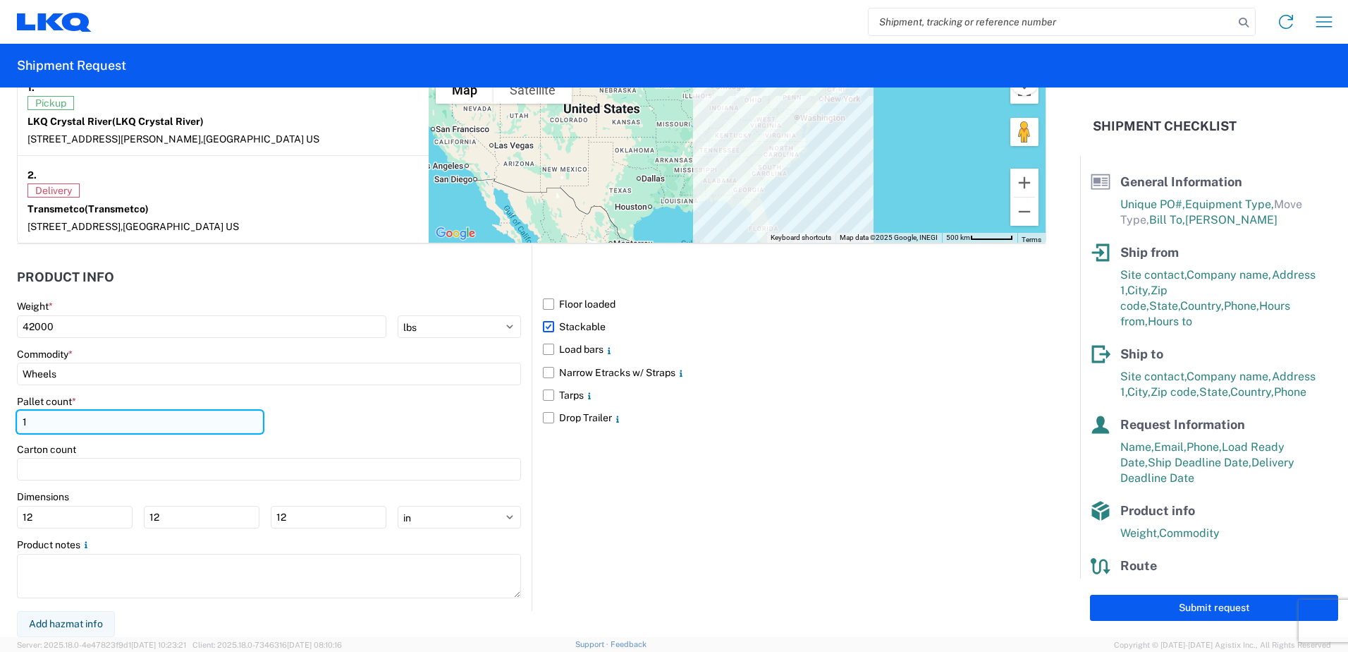
click at [118, 422] on input "1" at bounding box center [140, 421] width 246 height 23
type input "42"
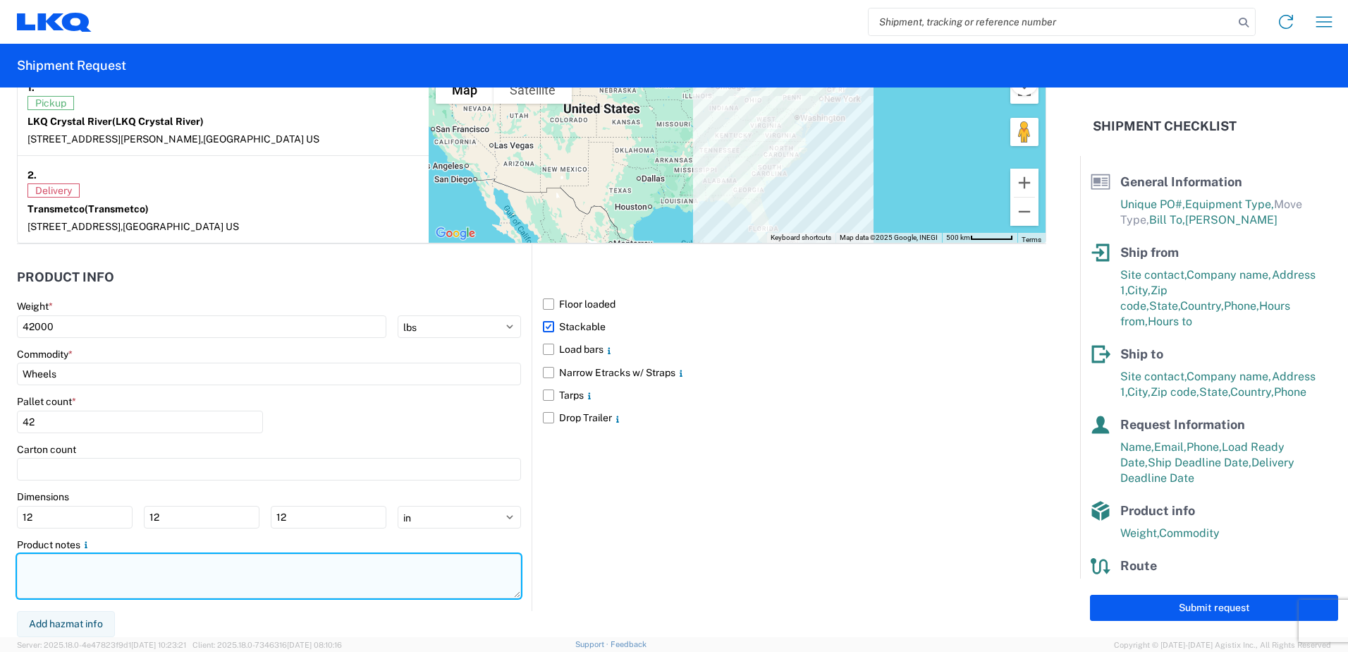
drag, startPoint x: 85, startPoint y: 587, endPoint x: 89, endPoint y: 580, distance: 8.2
click at [85, 584] on textarea at bounding box center [269, 576] width 504 height 44
paste textarea "Additional PO for 1125 T31374 **“WHEELS-PALLETIZED''**"
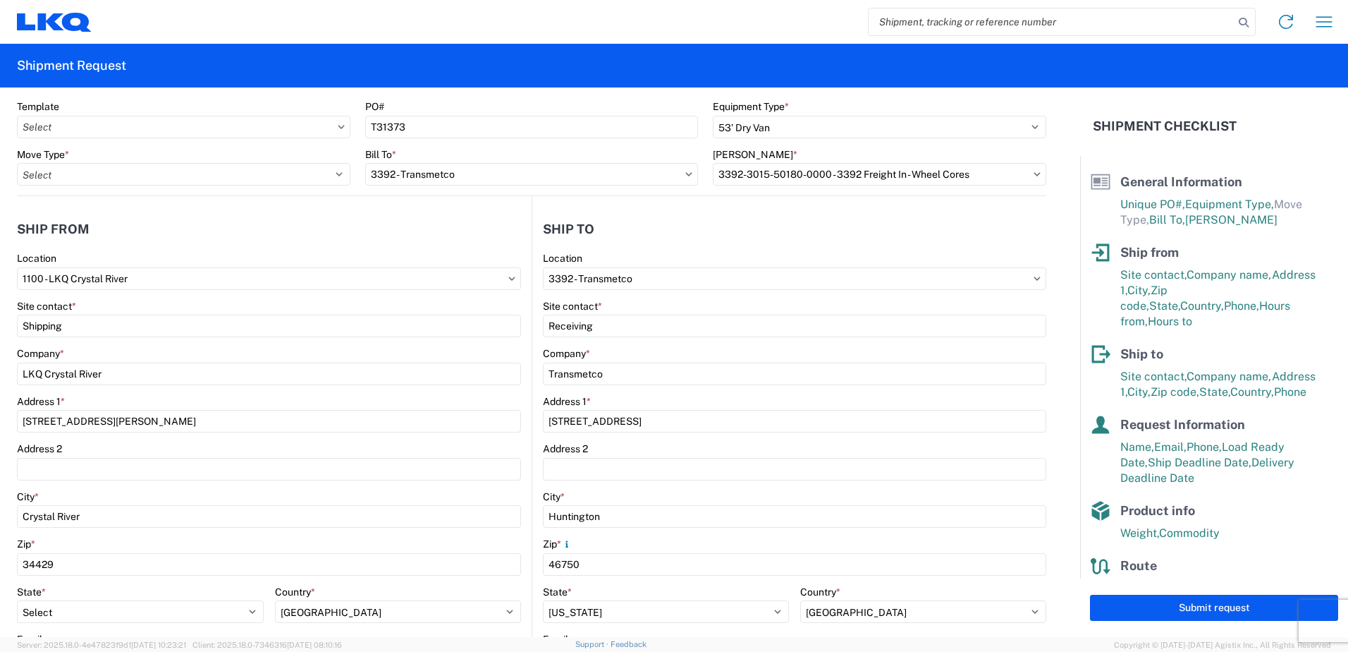
scroll to position [0, 0]
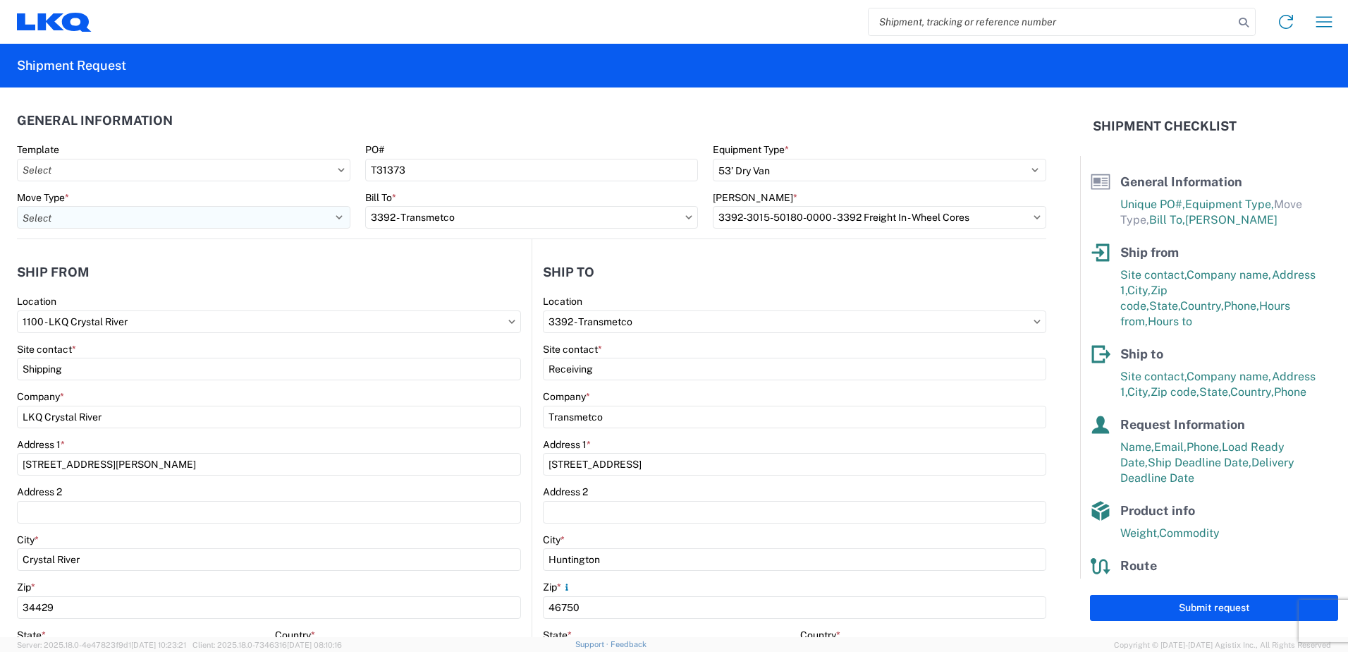
type textarea "Additional PO for 1125 T31374 **“WHEELS-PALLETIZED''**"
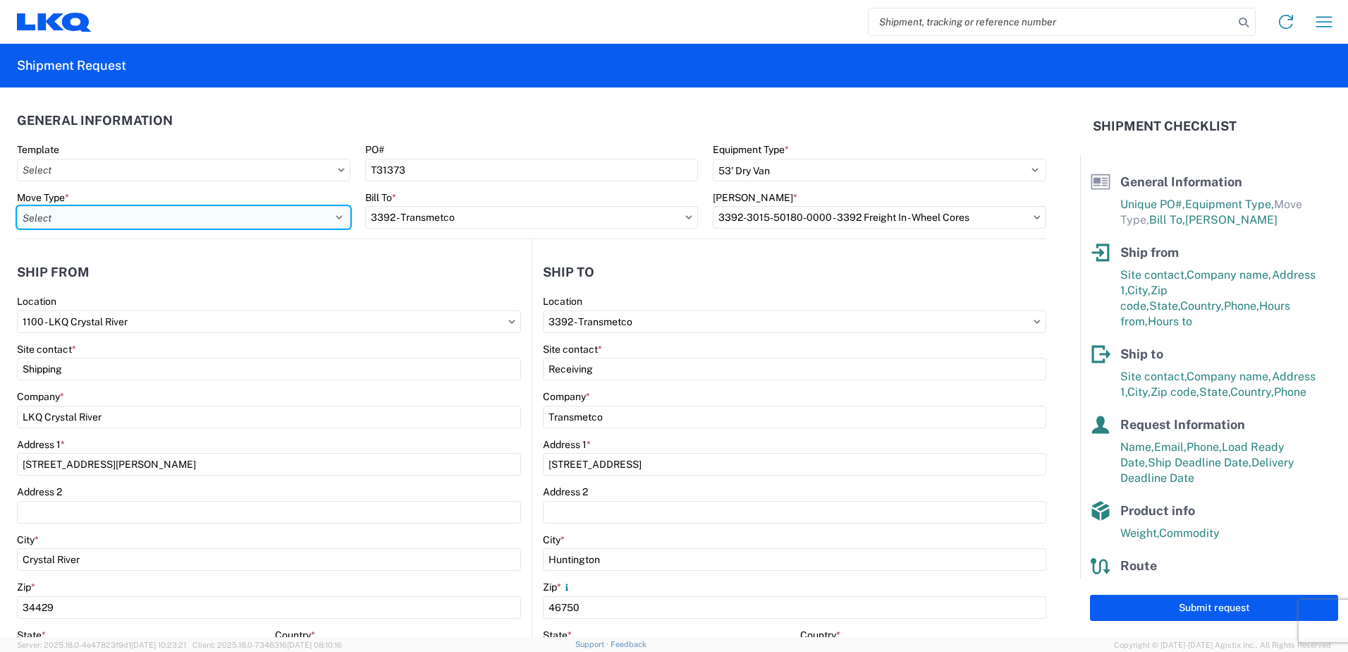
click at [84, 216] on select "Select Full Partial TL" at bounding box center [184, 217] width 334 height 23
select select "FULL"
click at [17, 206] on select "Select Full Partial TL" at bounding box center [184, 217] width 334 height 23
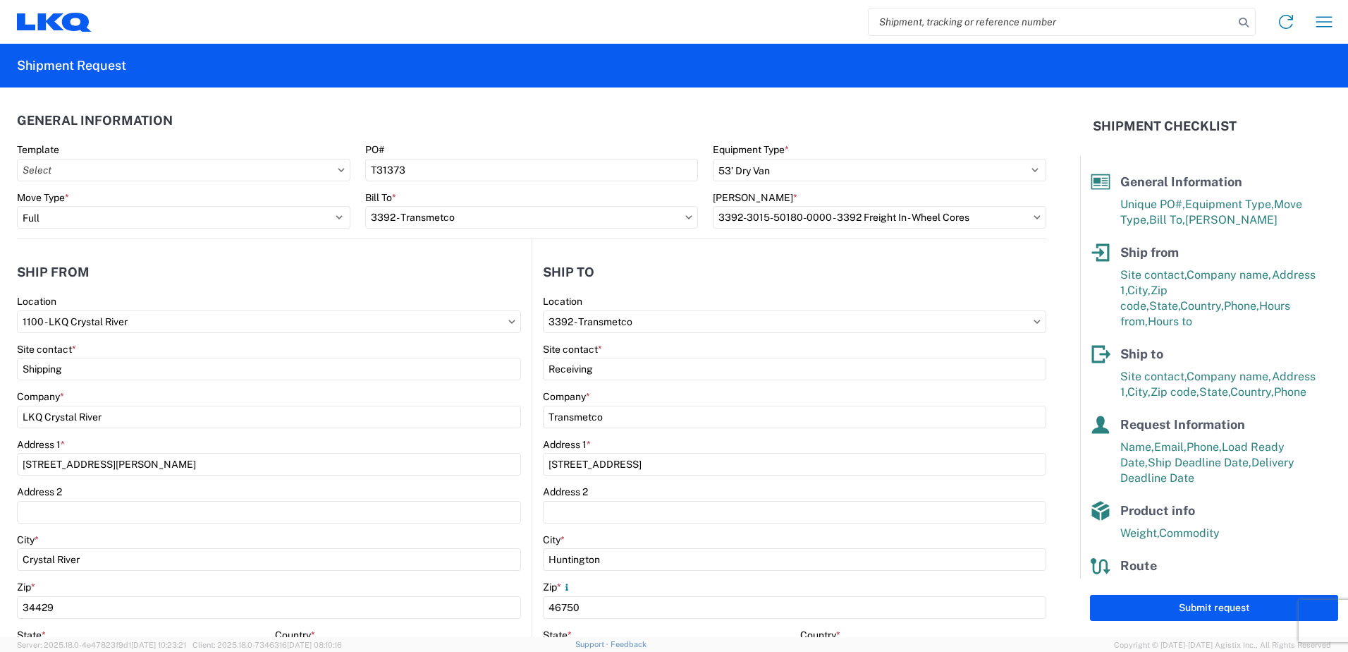
drag, startPoint x: 1238, startPoint y: 608, endPoint x: 1245, endPoint y: 602, distance: 8.5
click at [1240, 606] on button "Submit request" at bounding box center [1214, 607] width 248 height 26
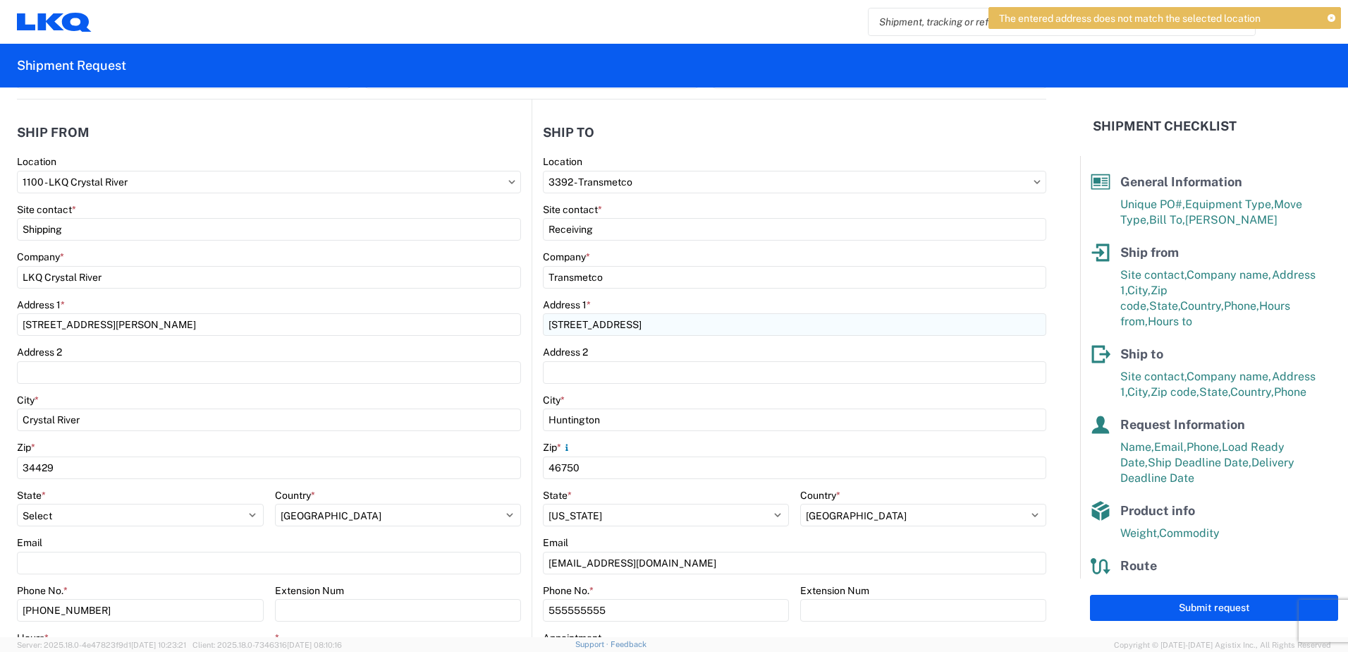
scroll to position [141, 0]
click at [656, 514] on select "Select [US_STATE] [US_STATE] [US_STATE] [US_STATE] Armed Forces Americas Armed …" at bounding box center [666, 513] width 246 height 23
select select "IN"
click at [543, 502] on select "Select [US_STATE] [US_STATE] [US_STATE] [US_STATE] Armed Forces Americas Armed …" at bounding box center [666, 513] width 246 height 23
click at [522, 520] on select "Select [GEOGRAPHIC_DATA] [GEOGRAPHIC_DATA] [GEOGRAPHIC_DATA] [GEOGRAPHIC_DATA] …" at bounding box center [398, 513] width 247 height 23
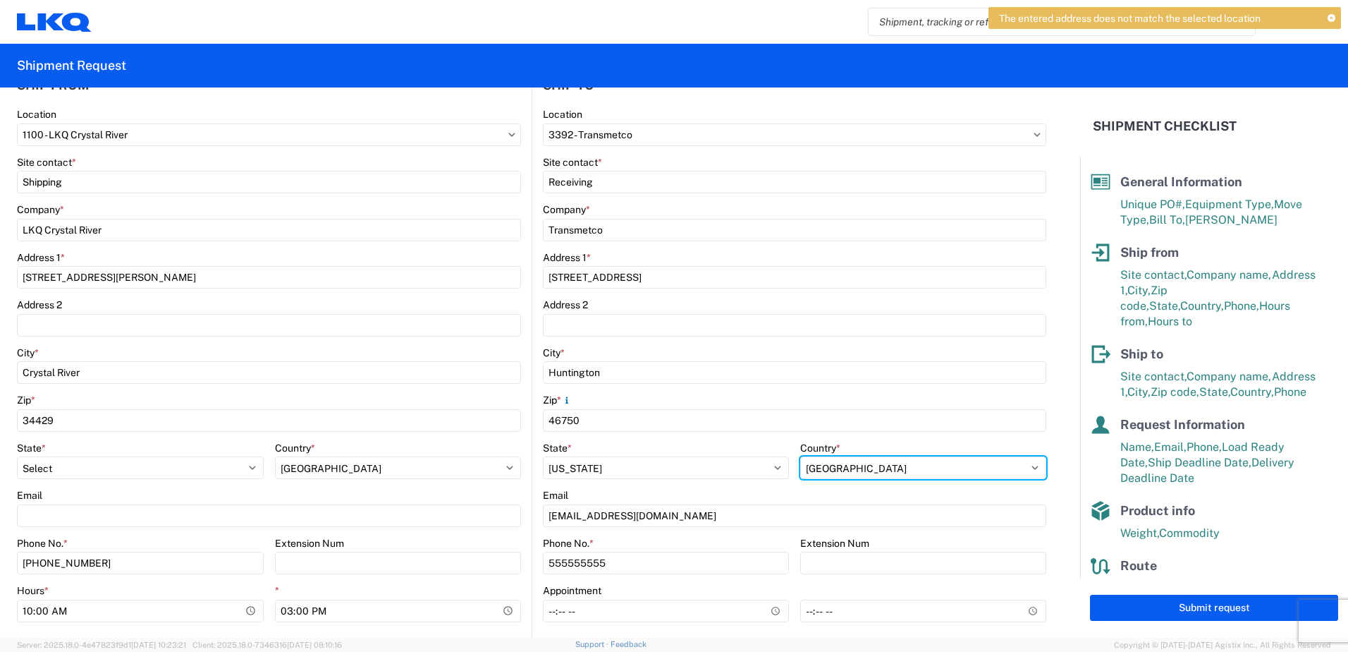
scroll to position [212, 0]
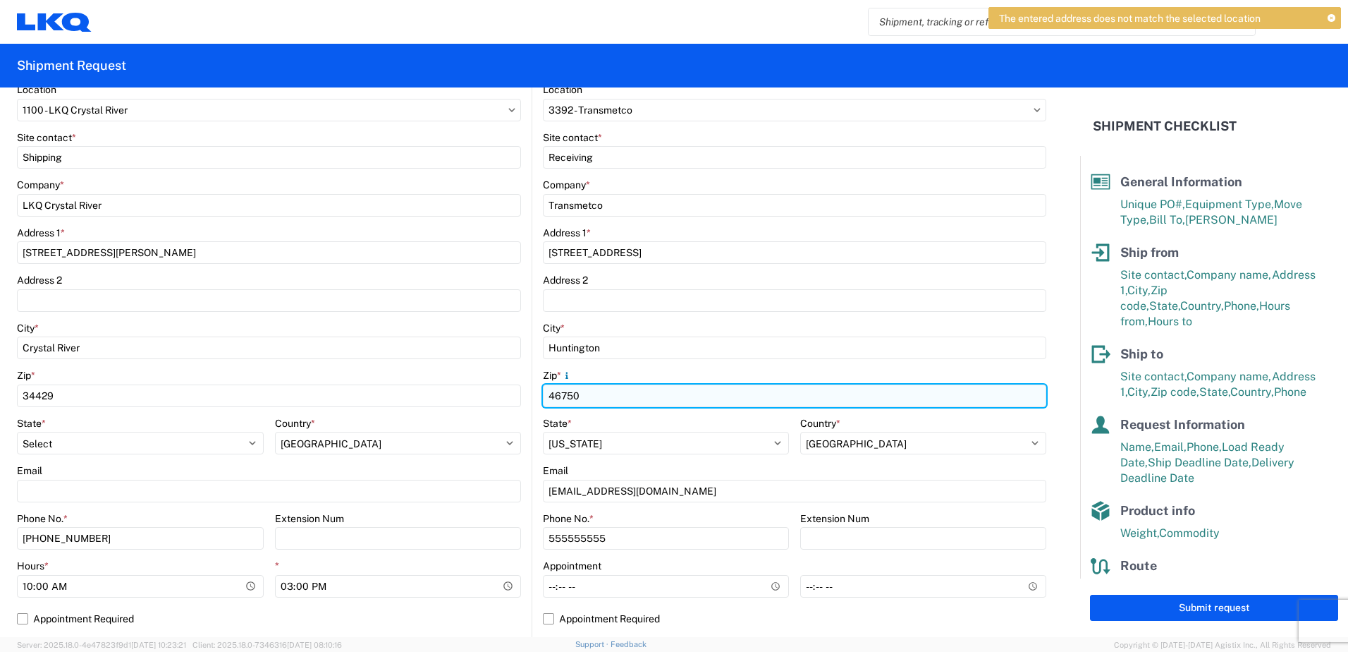
click at [521, 395] on input "46750" at bounding box center [269, 395] width 504 height 23
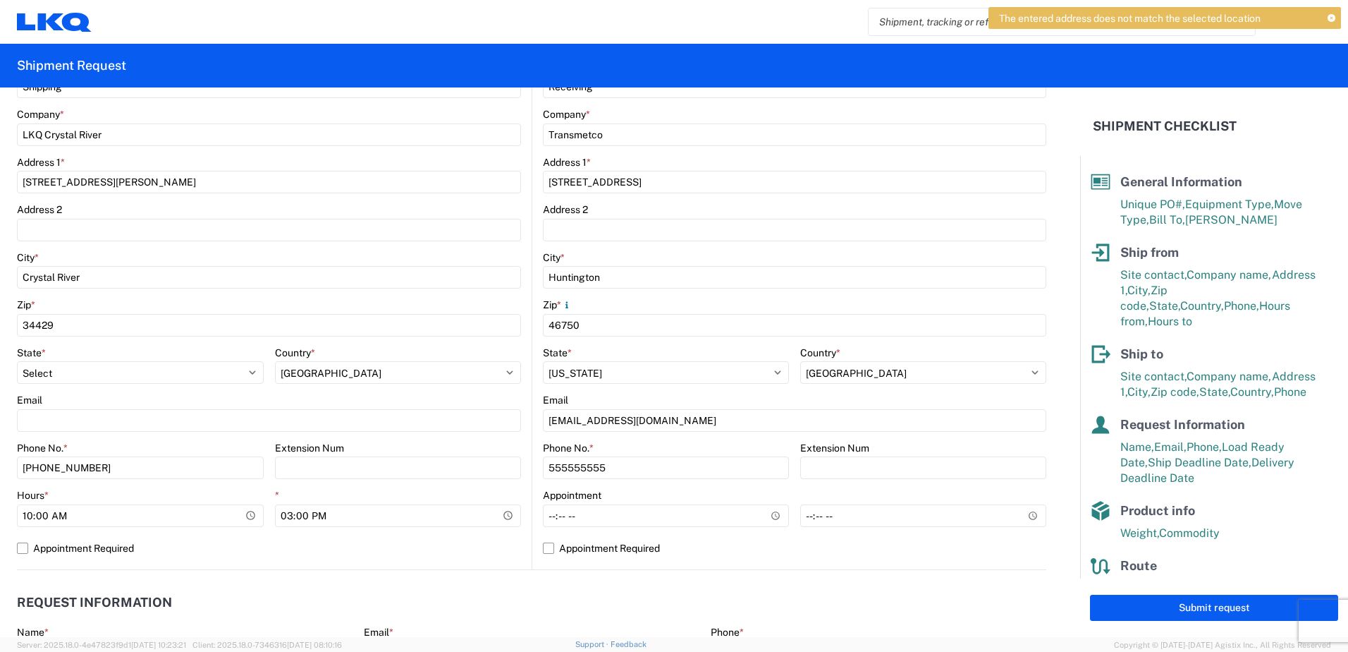
drag, startPoint x: 497, startPoint y: 602, endPoint x: 504, endPoint y: 594, distance: 10.5
click at [498, 601] on header "Request Information" at bounding box center [532, 603] width 1030 height 32
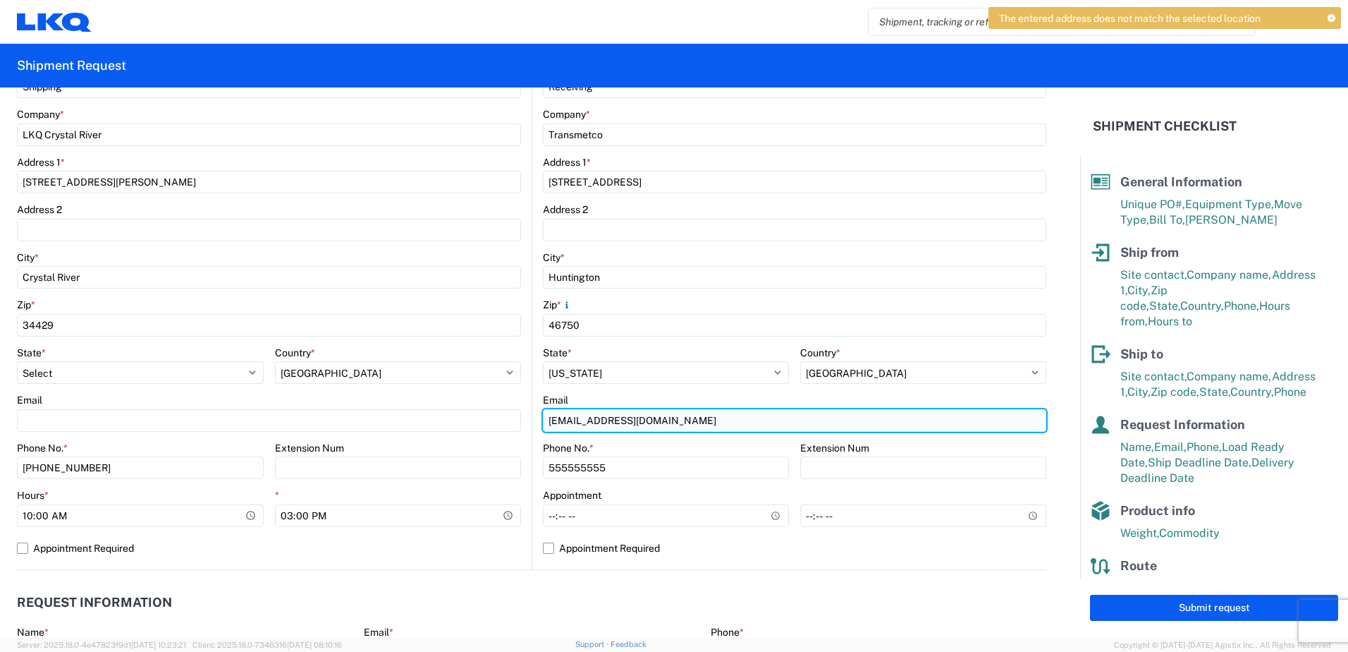
click at [606, 416] on input "[EMAIL_ADDRESS][DOMAIN_NAME]" at bounding box center [794, 420] width 503 height 23
click at [607, 415] on input "[EMAIL_ADDRESS][DOMAIN_NAME]" at bounding box center [794, 420] width 503 height 23
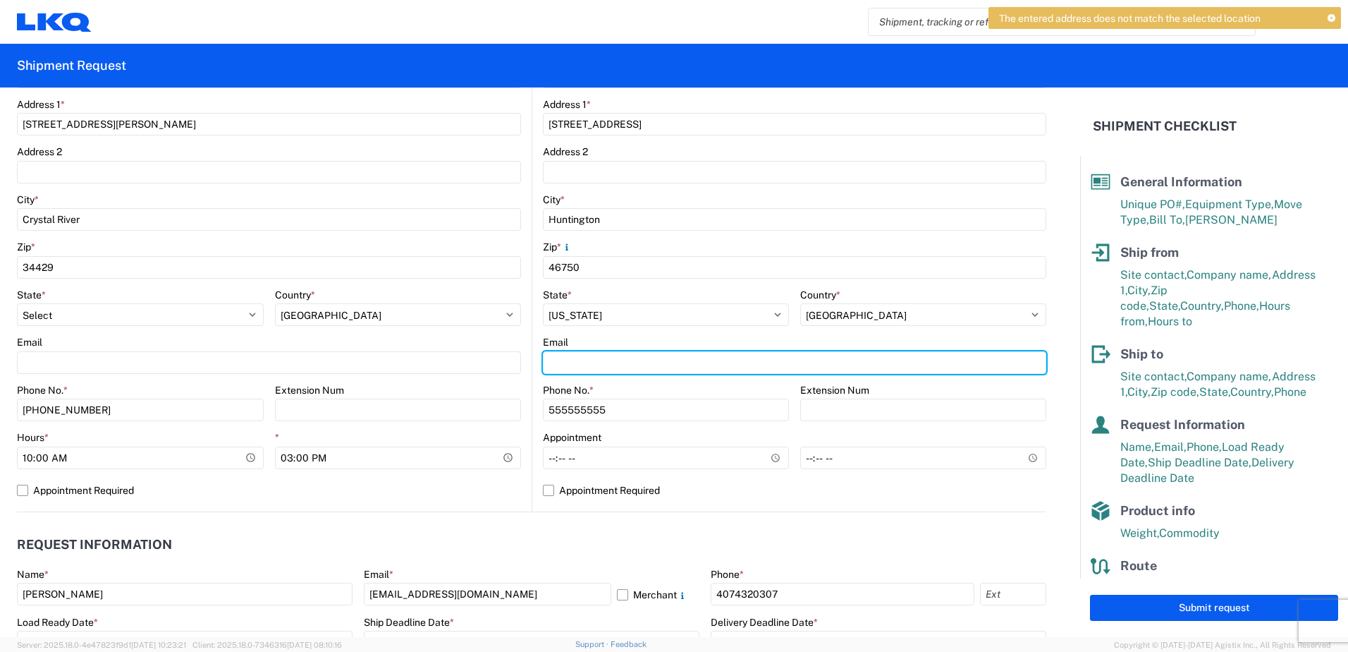
scroll to position [423, 0]
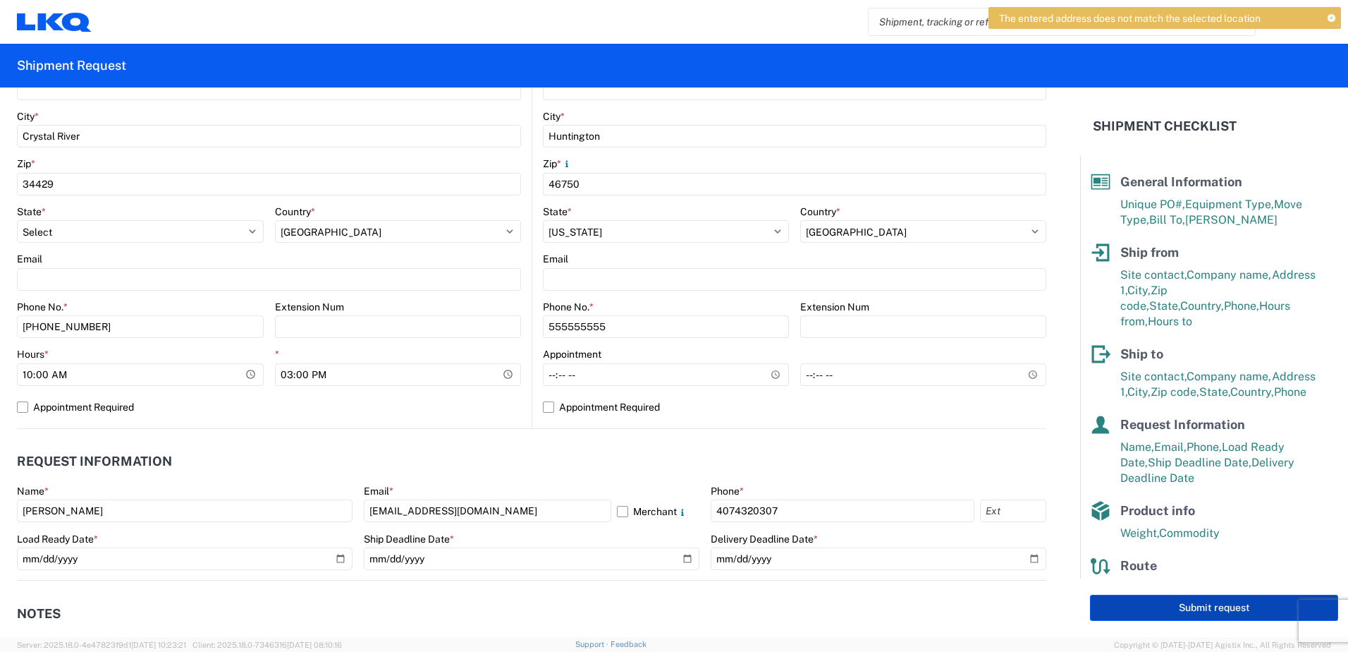
click at [1219, 618] on button "Submit request" at bounding box center [1214, 607] width 248 height 26
